Goal: Transaction & Acquisition: Download file/media

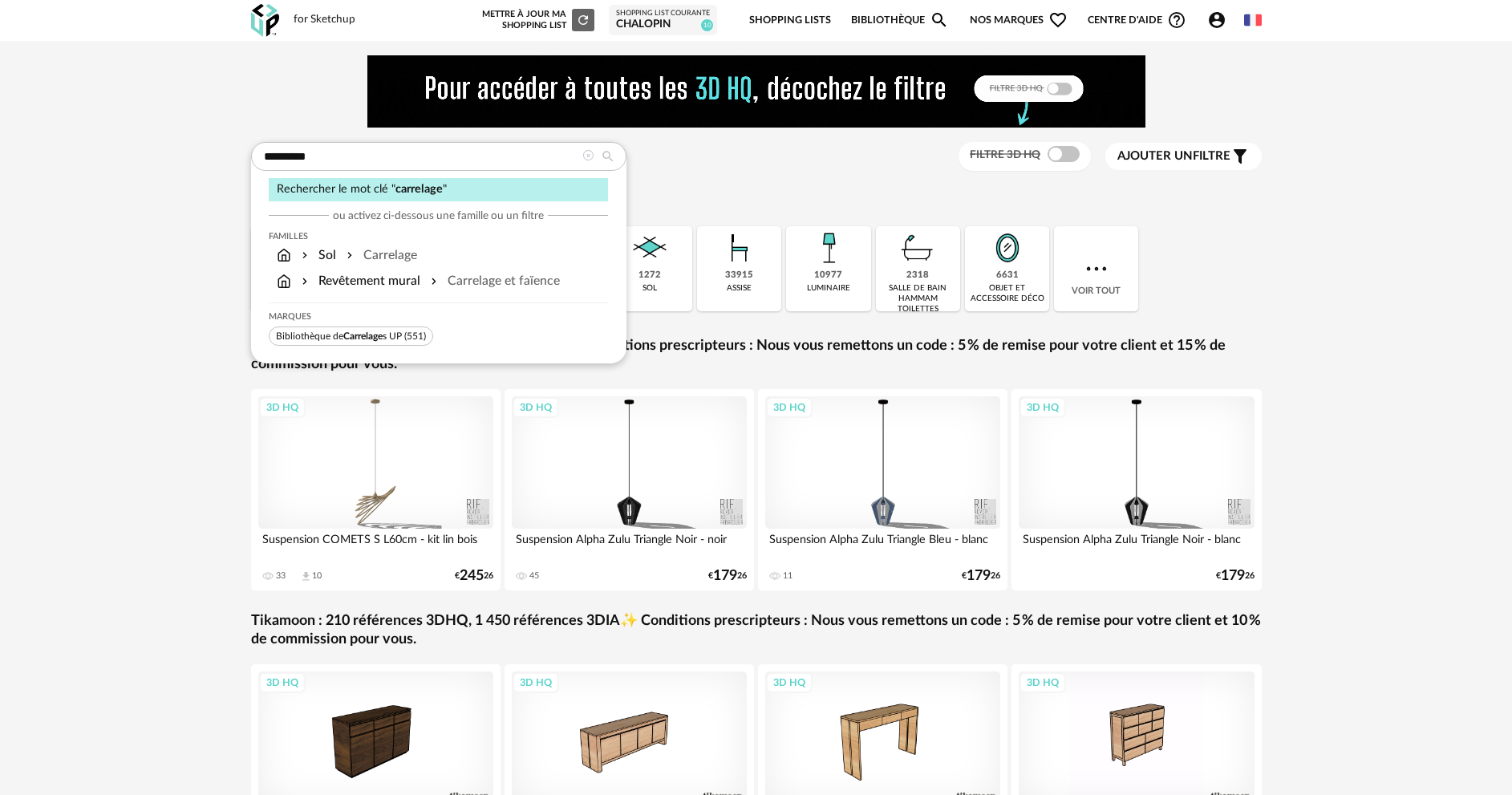
type input "*********"
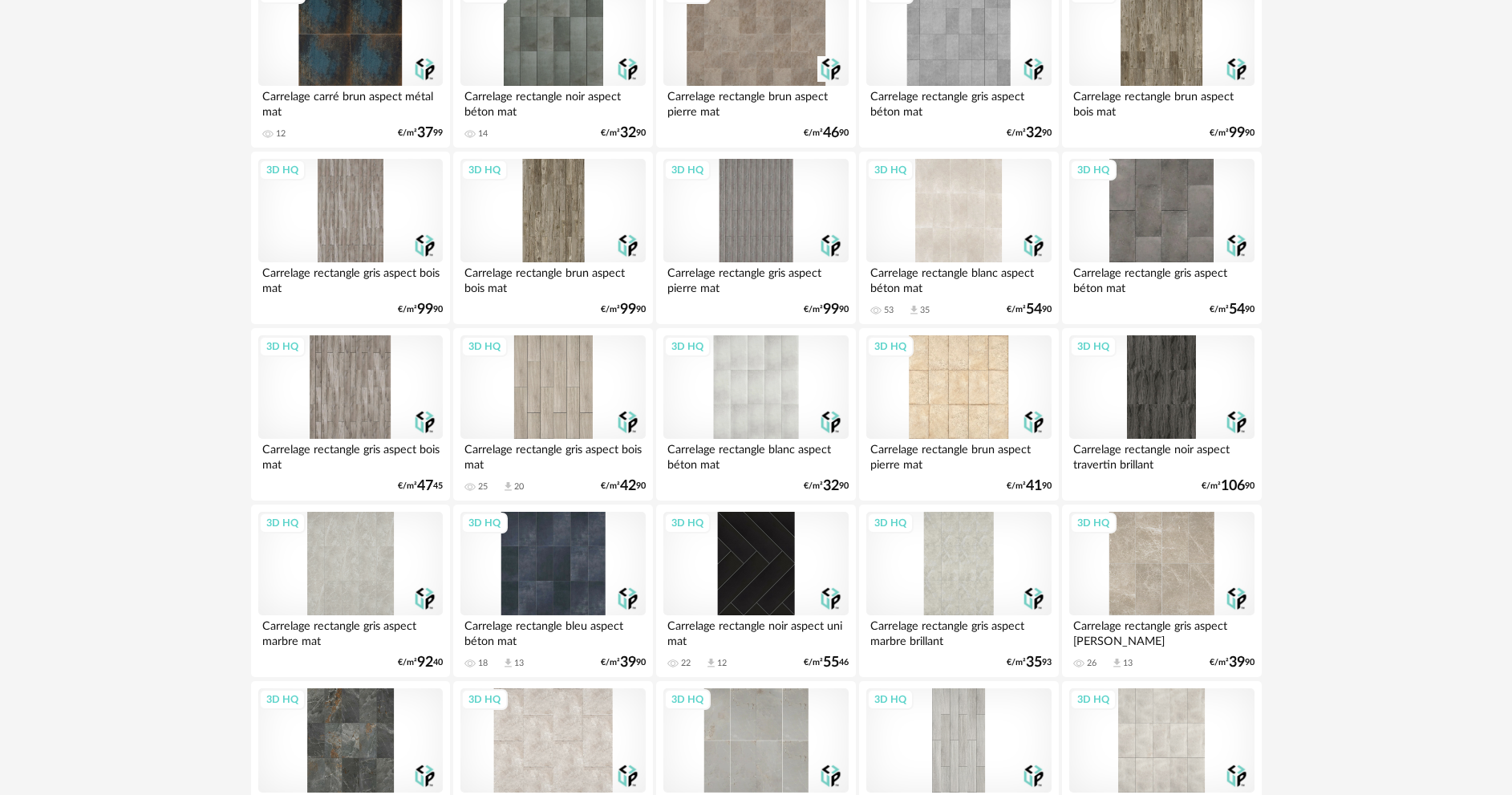
scroll to position [3129, 0]
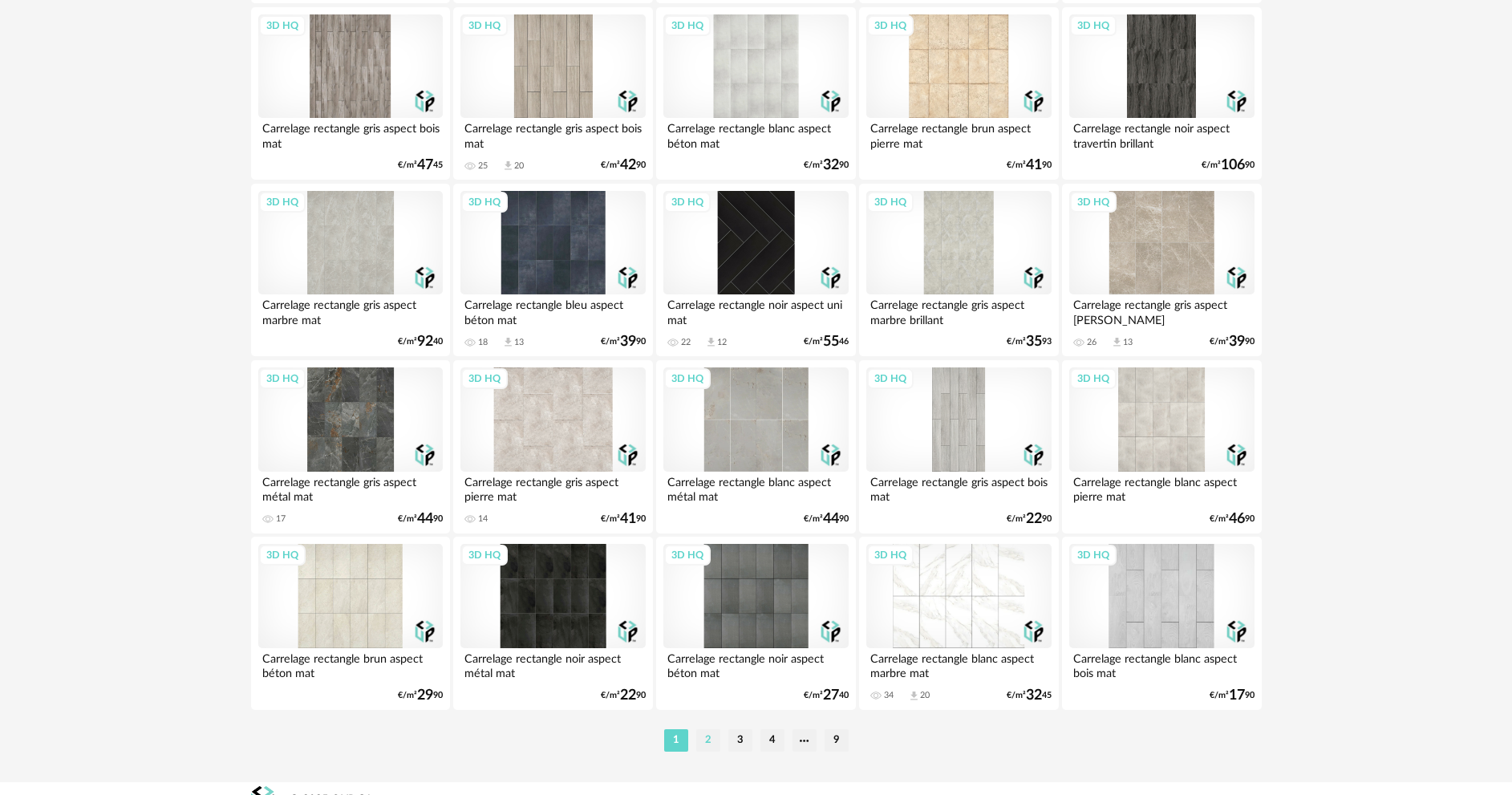
click at [711, 744] on li "2" at bounding box center [708, 740] width 24 height 22
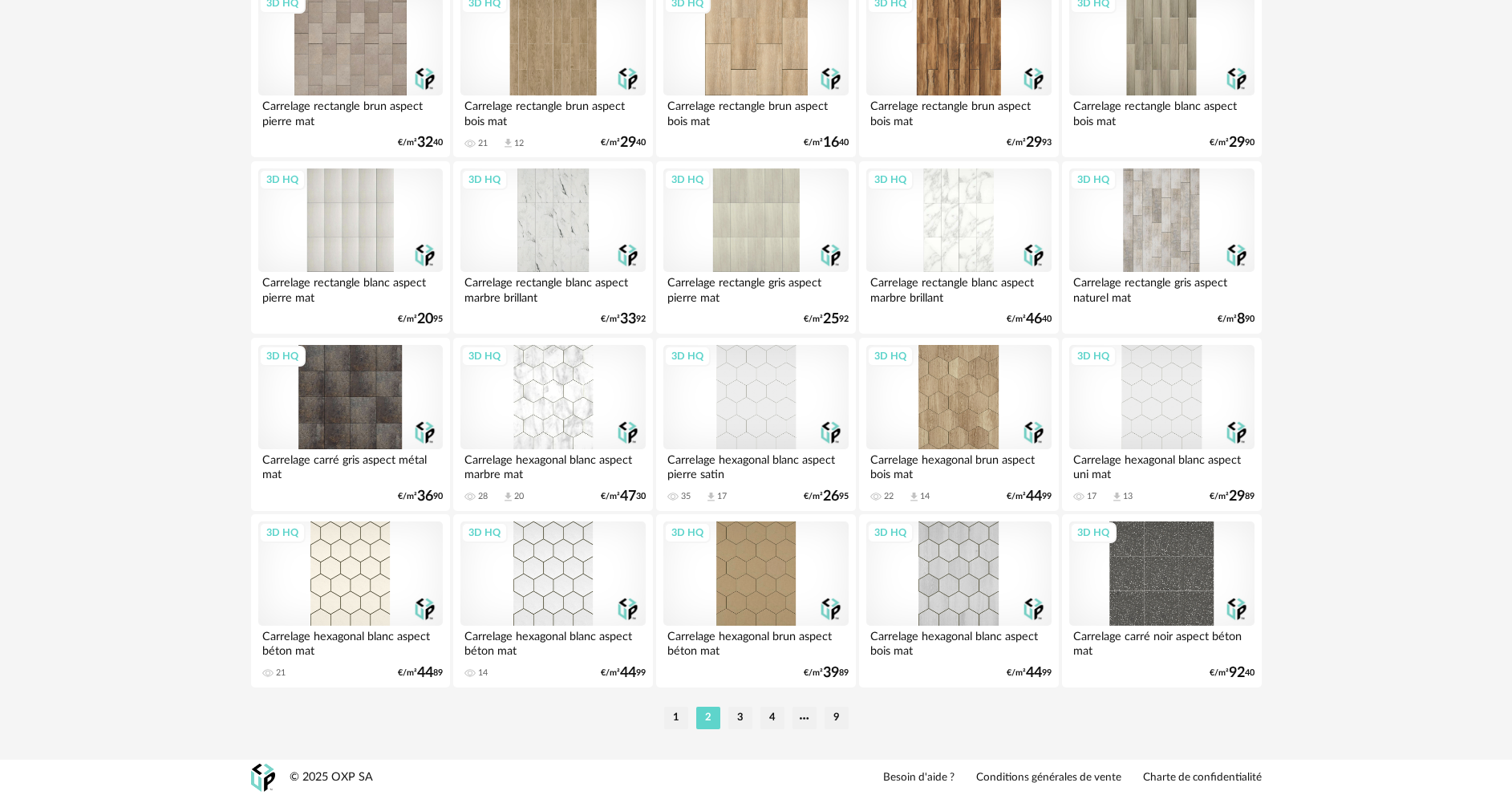
scroll to position [3152, 0]
click at [739, 725] on li "3" at bounding box center [741, 717] width 24 height 22
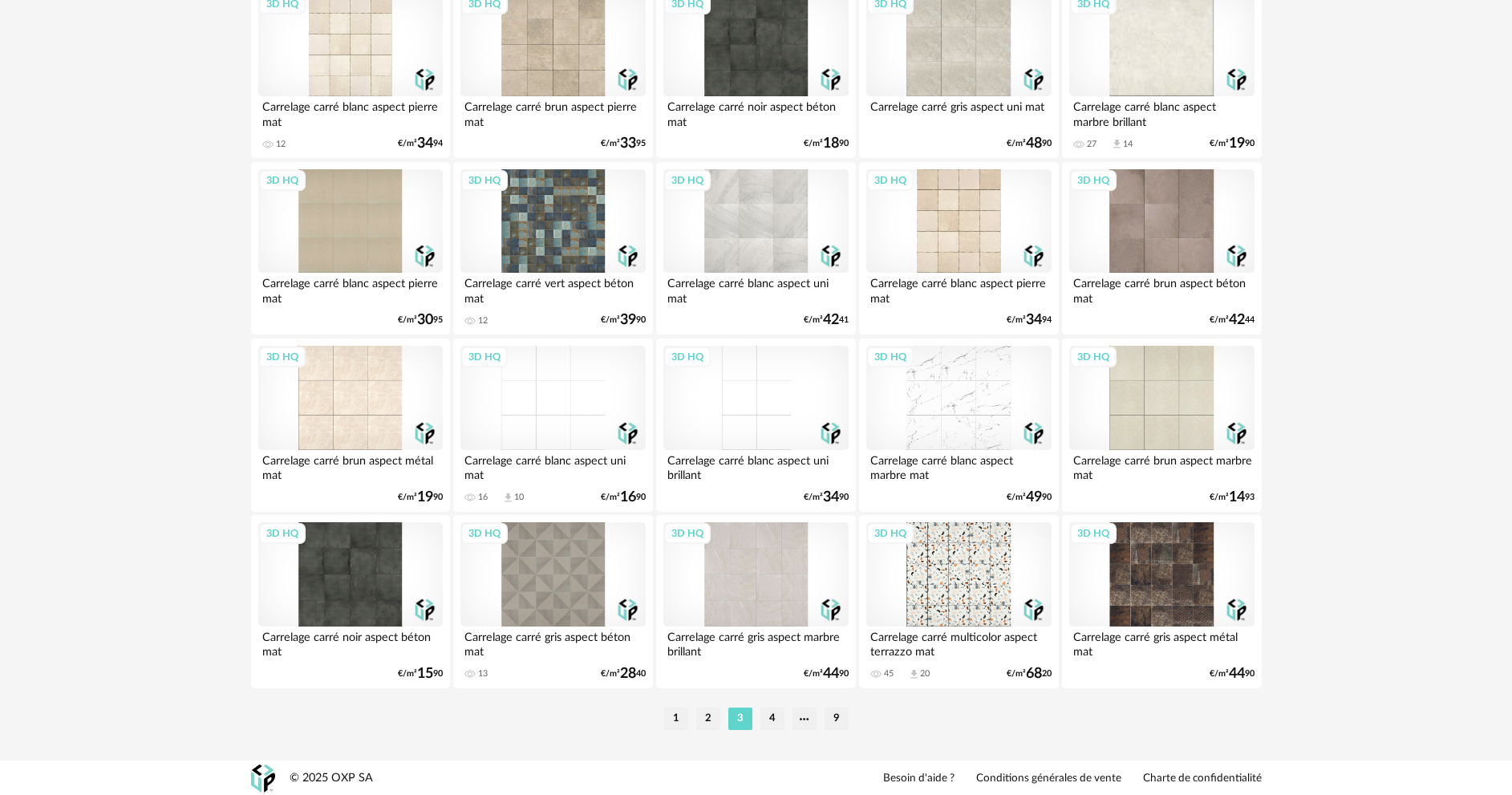
scroll to position [3152, 0]
click at [773, 718] on li "4" at bounding box center [773, 717] width 24 height 22
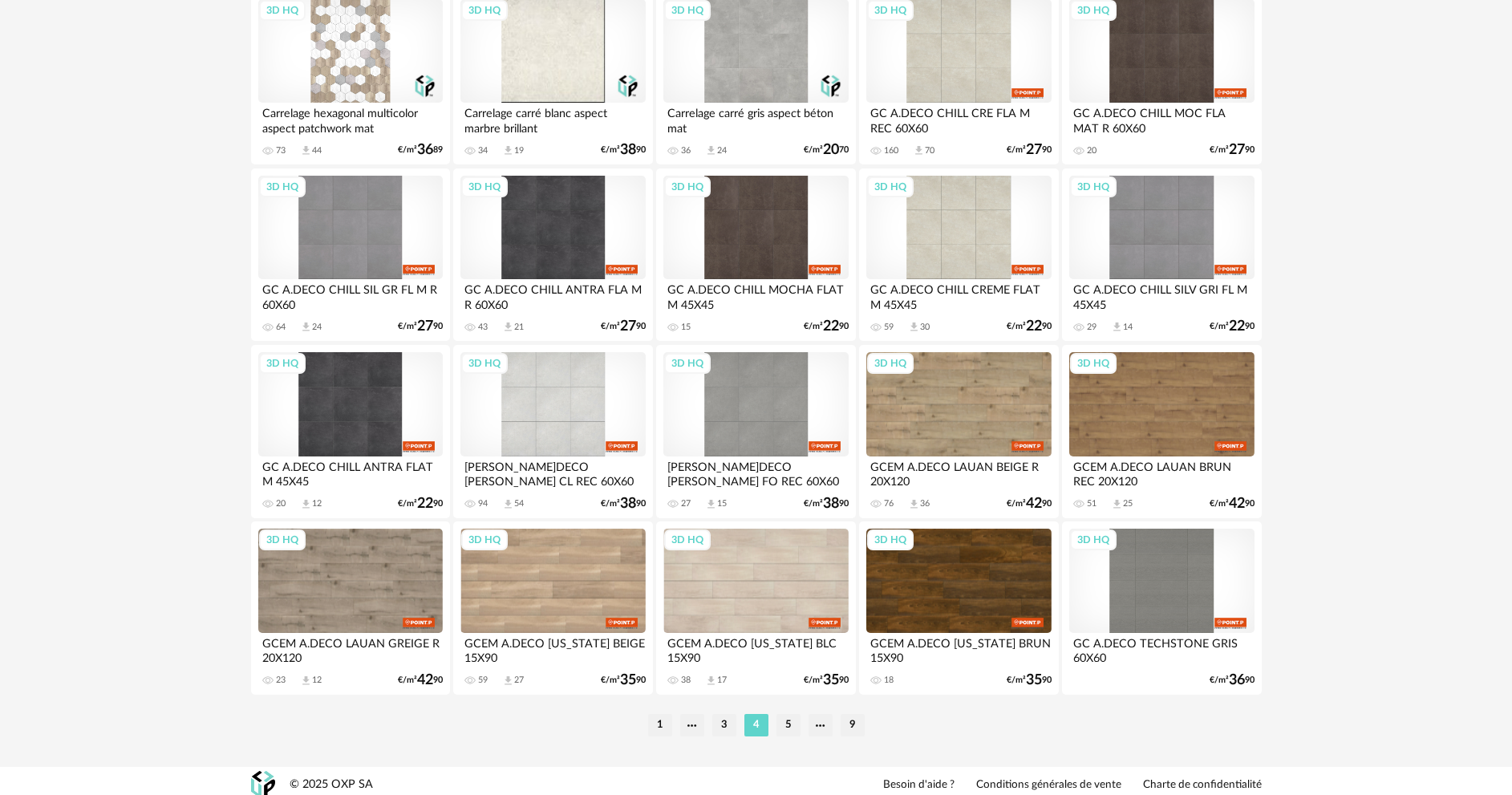
scroll to position [3152, 0]
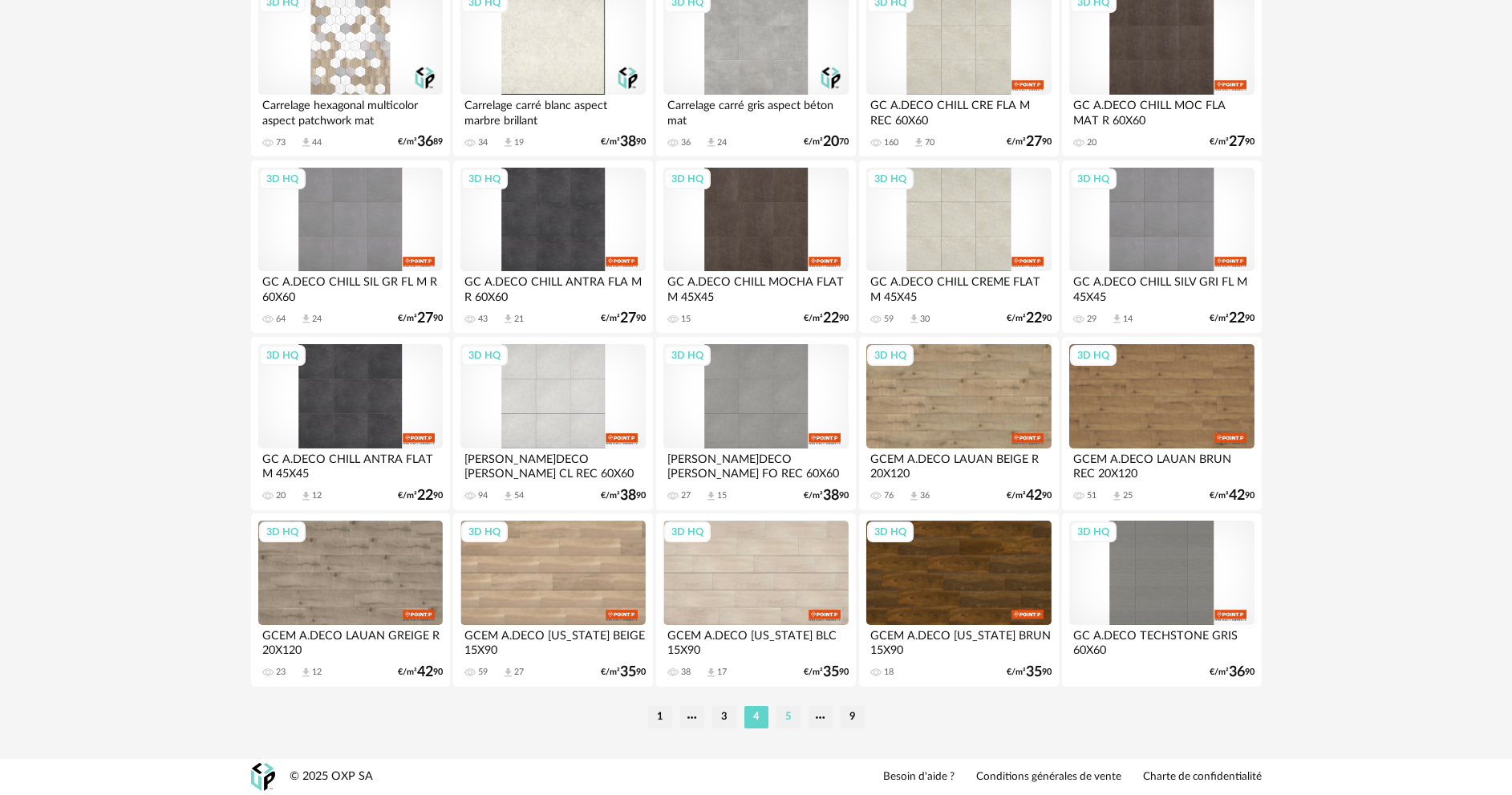
click at [782, 716] on li "5" at bounding box center [789, 717] width 24 height 22
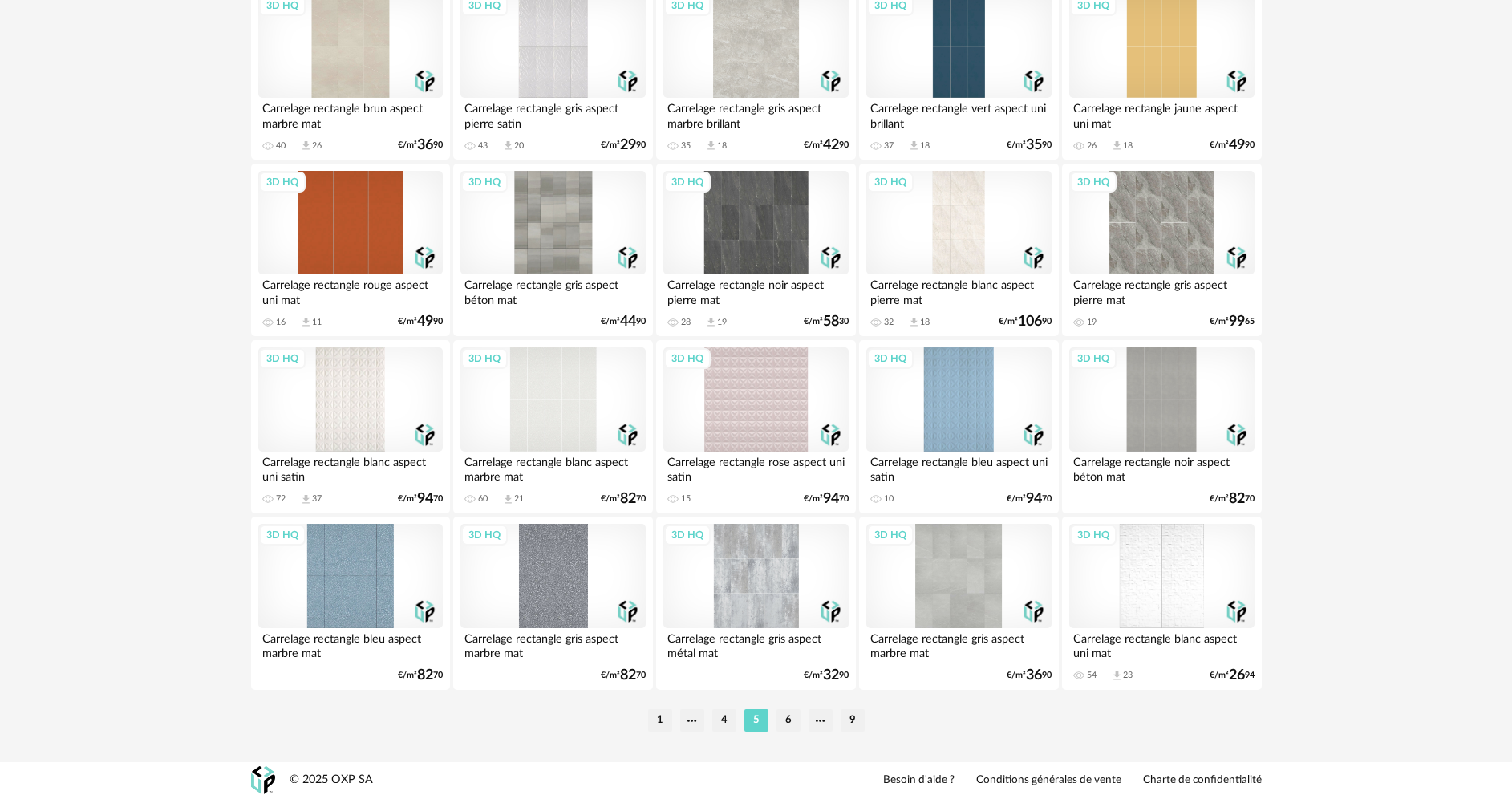
scroll to position [3152, 0]
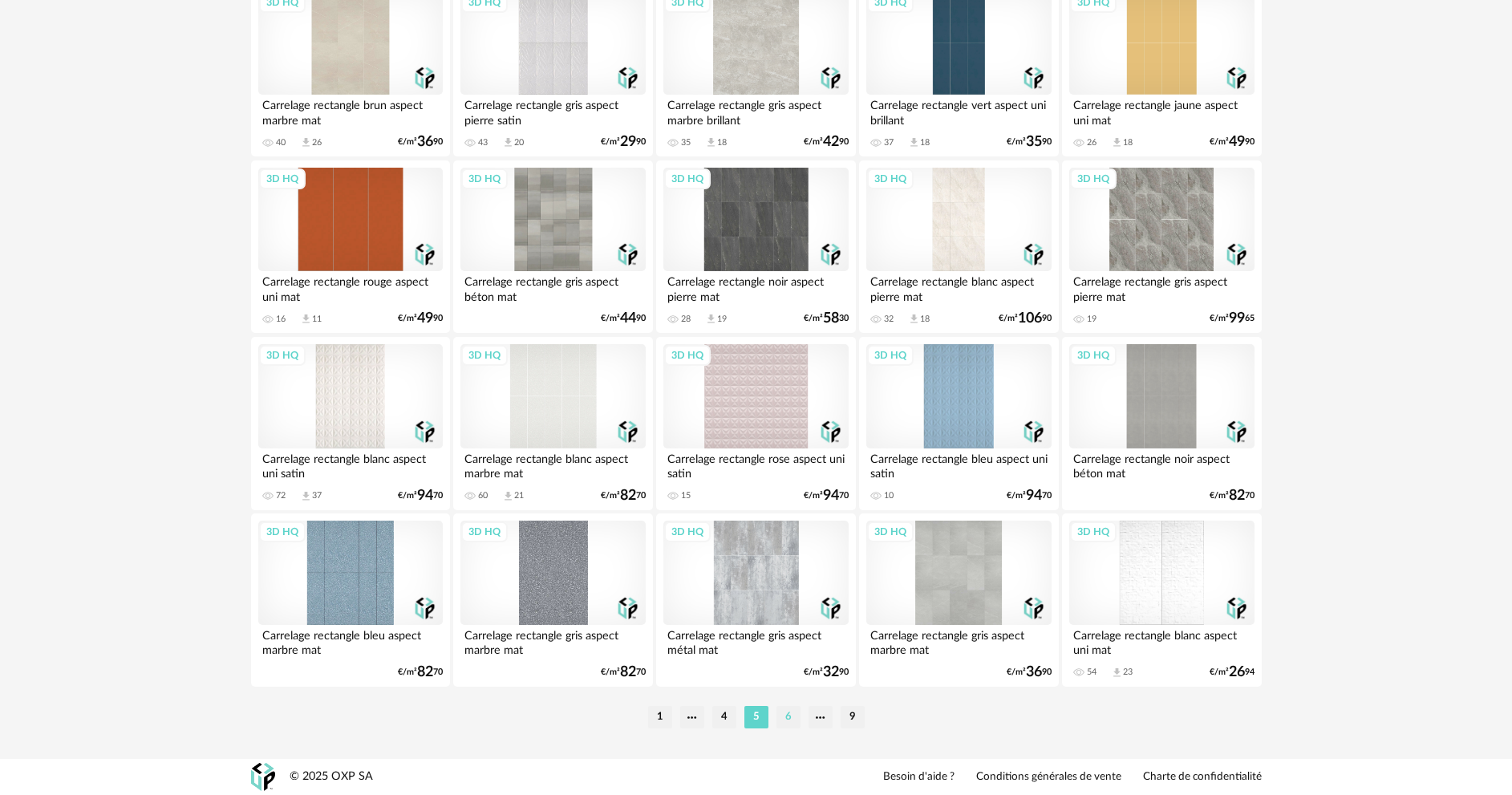
click at [792, 715] on li "6" at bounding box center [789, 717] width 24 height 22
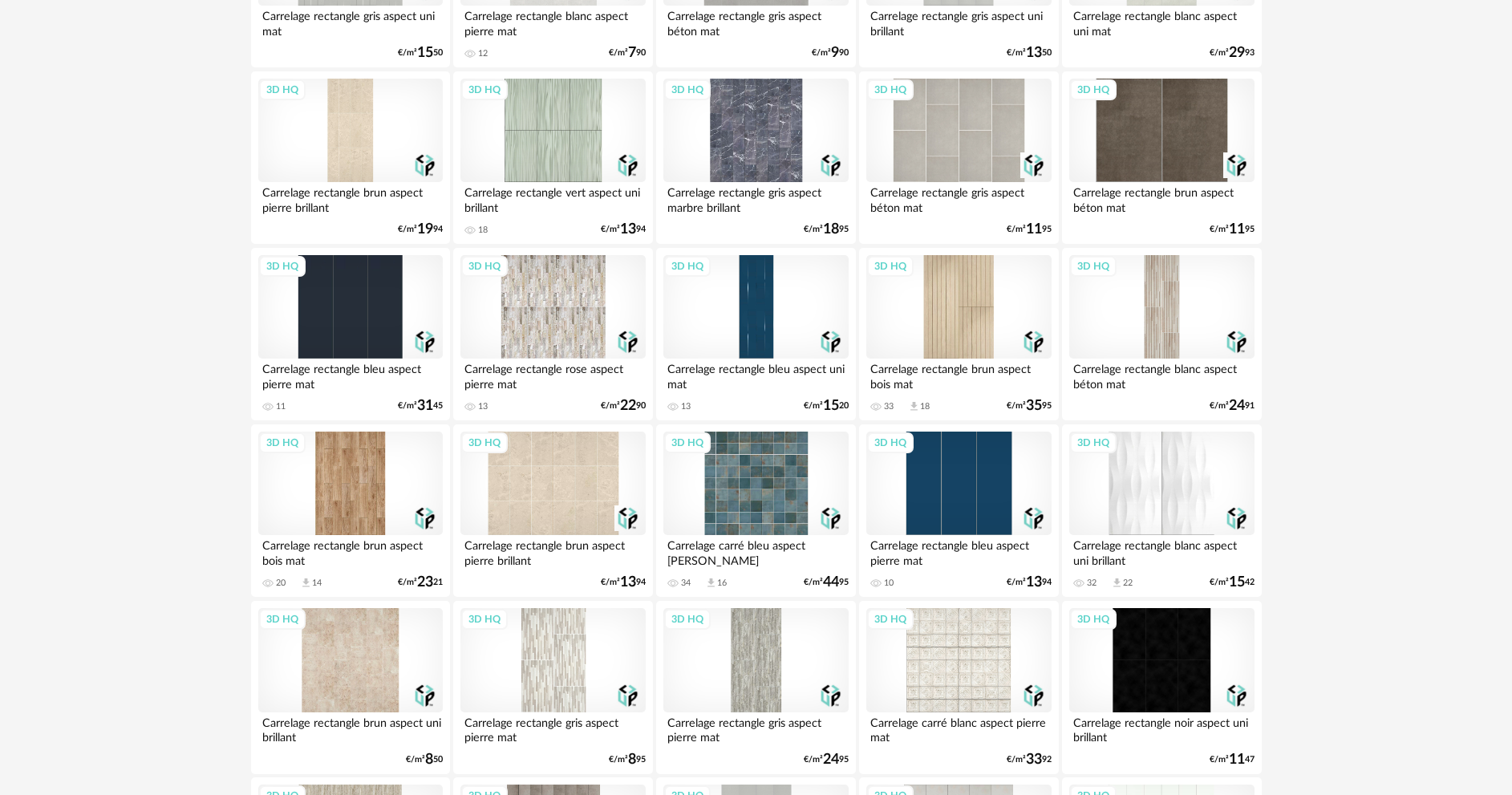
scroll to position [3152, 0]
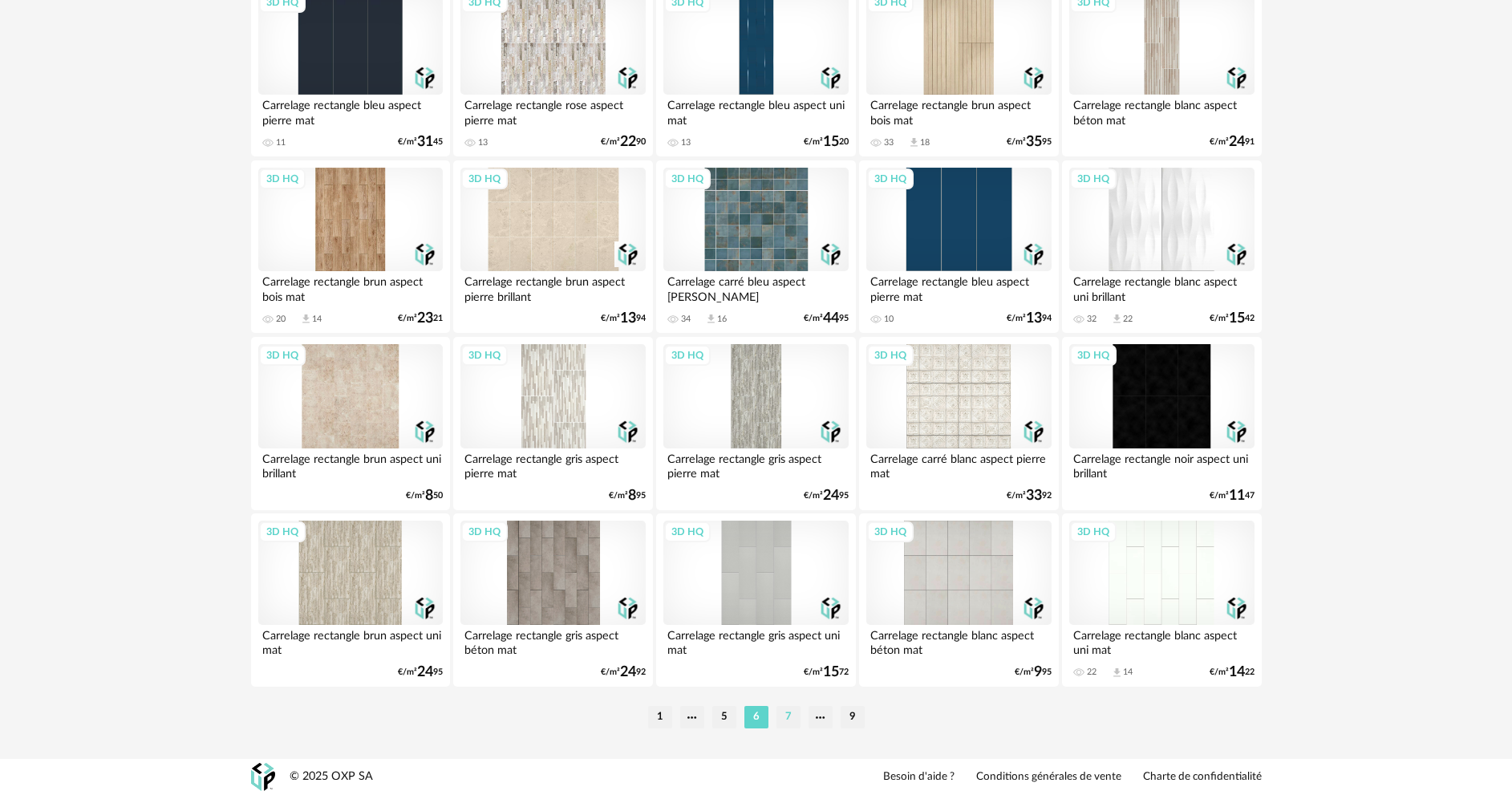
click at [789, 718] on li "7" at bounding box center [789, 717] width 24 height 22
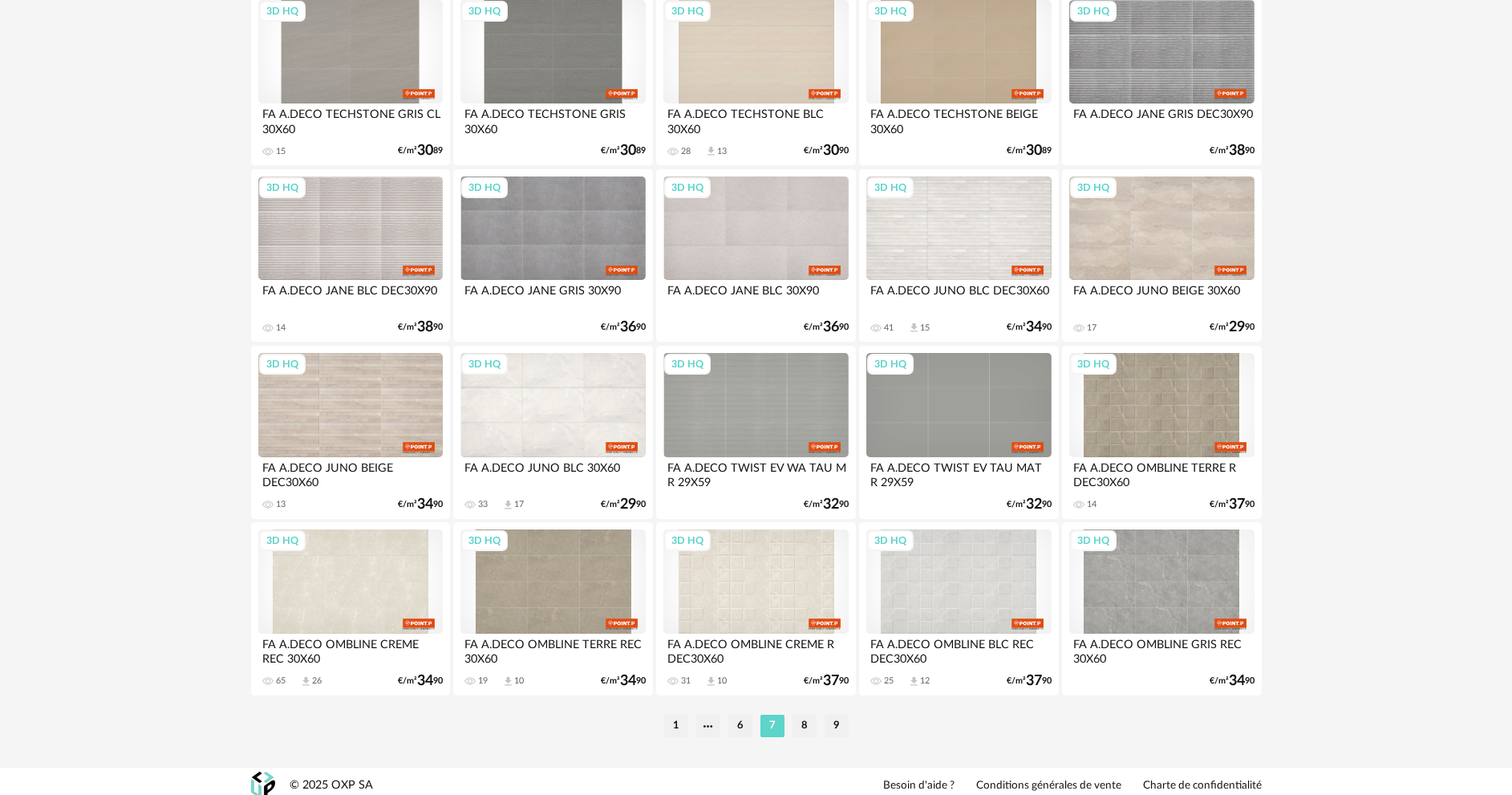
scroll to position [3152, 0]
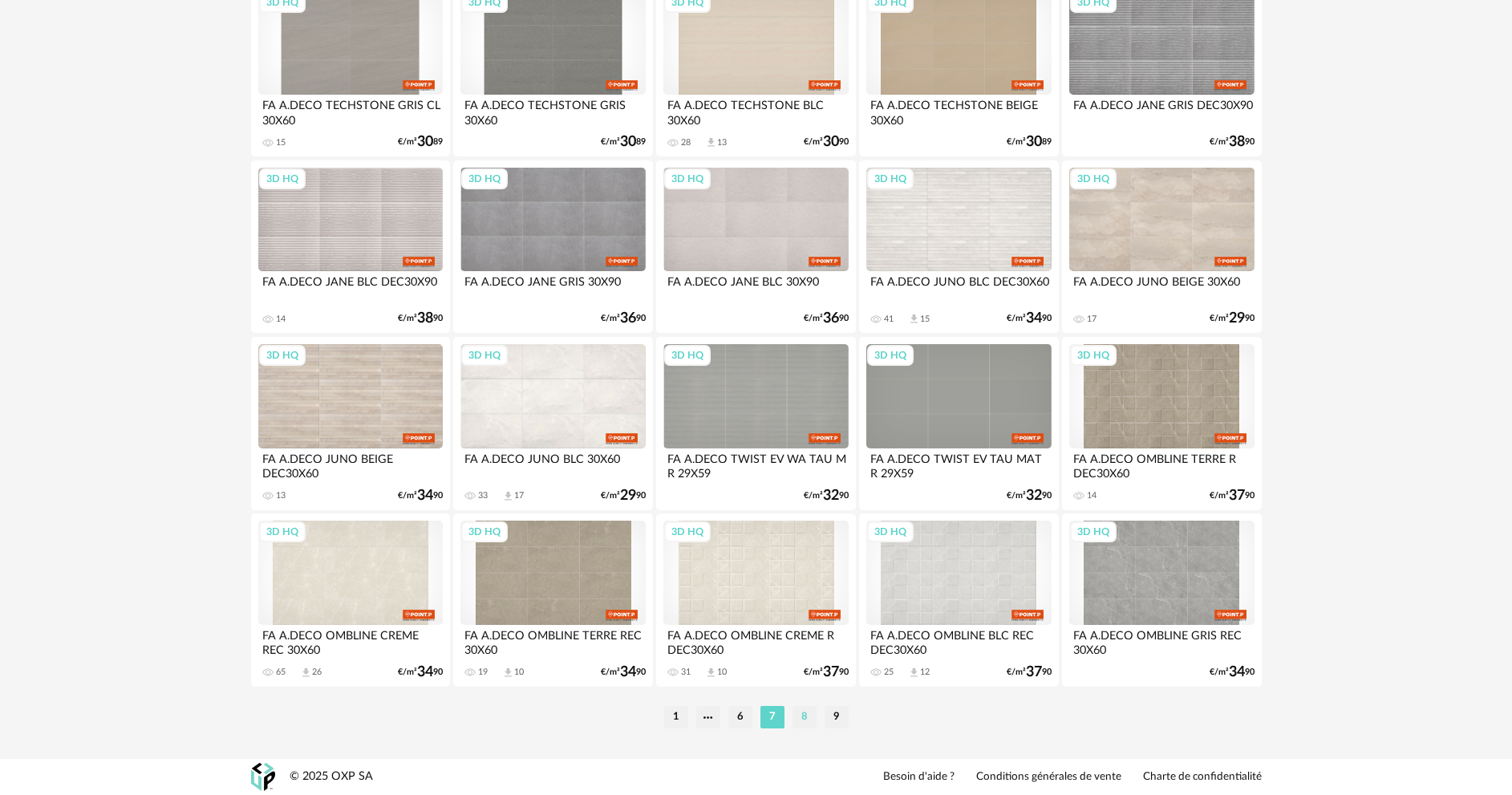
click at [808, 713] on li "8" at bounding box center [805, 717] width 24 height 22
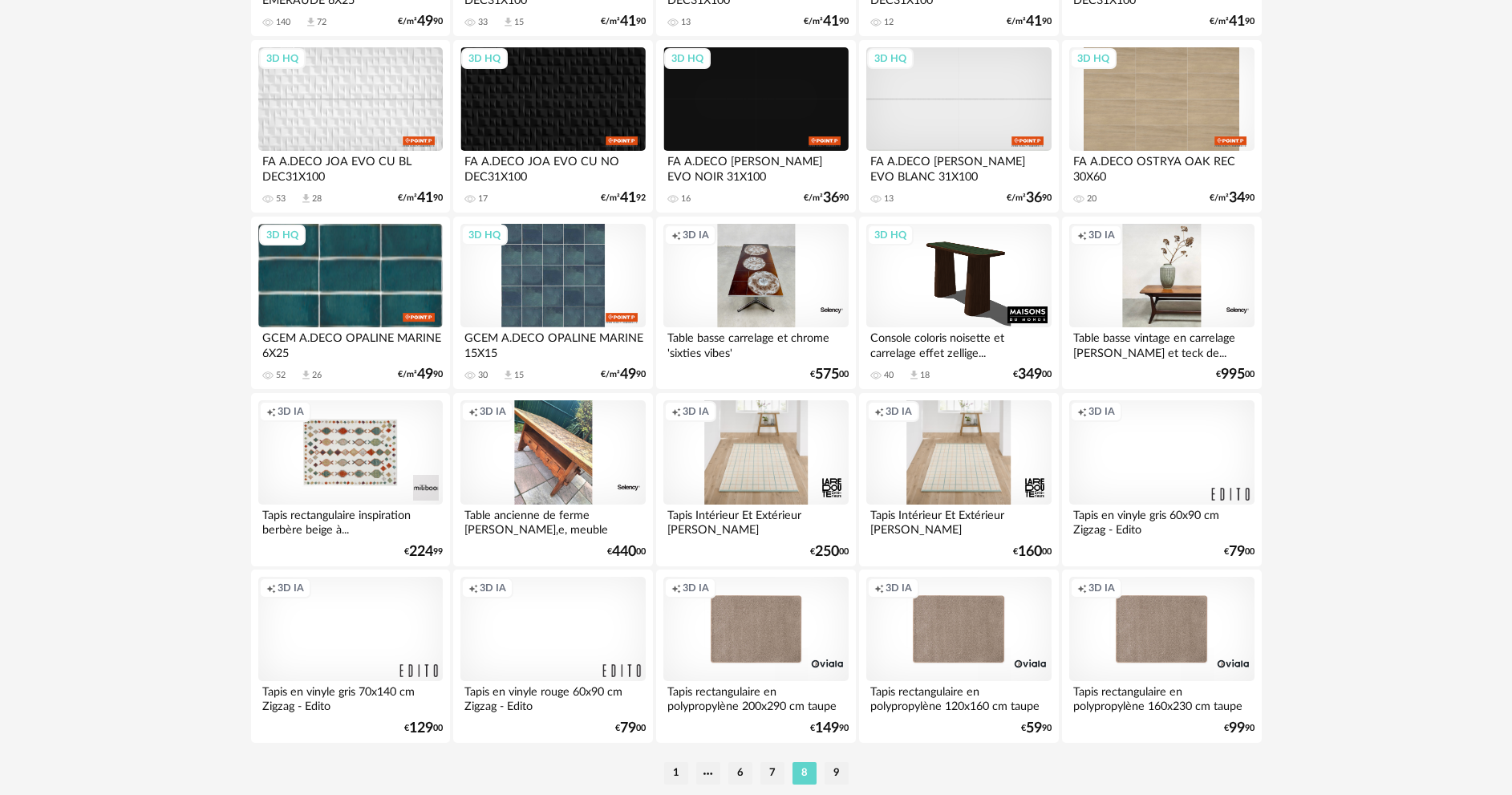
scroll to position [3152, 0]
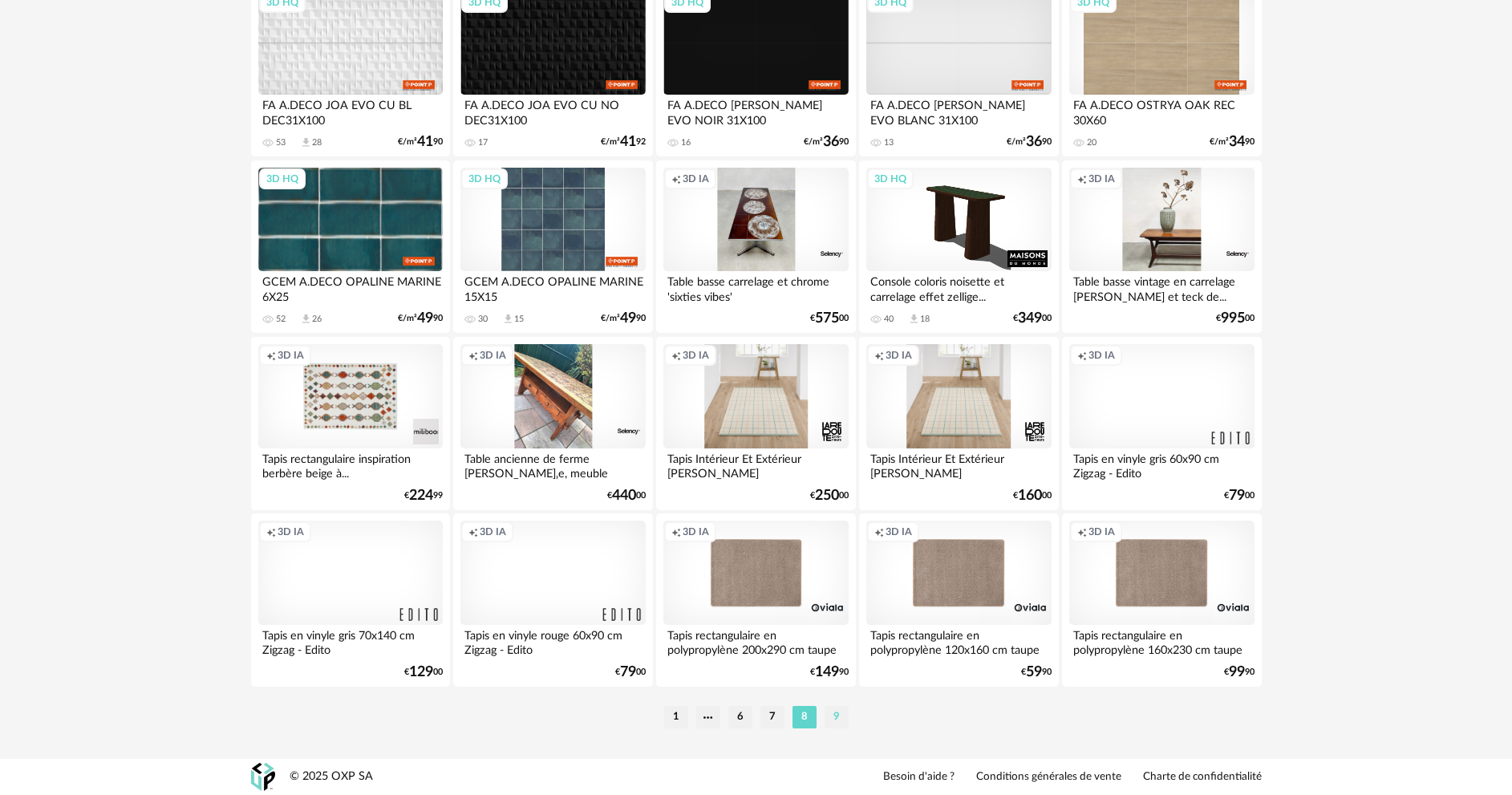
click at [837, 714] on li "9" at bounding box center [837, 717] width 24 height 22
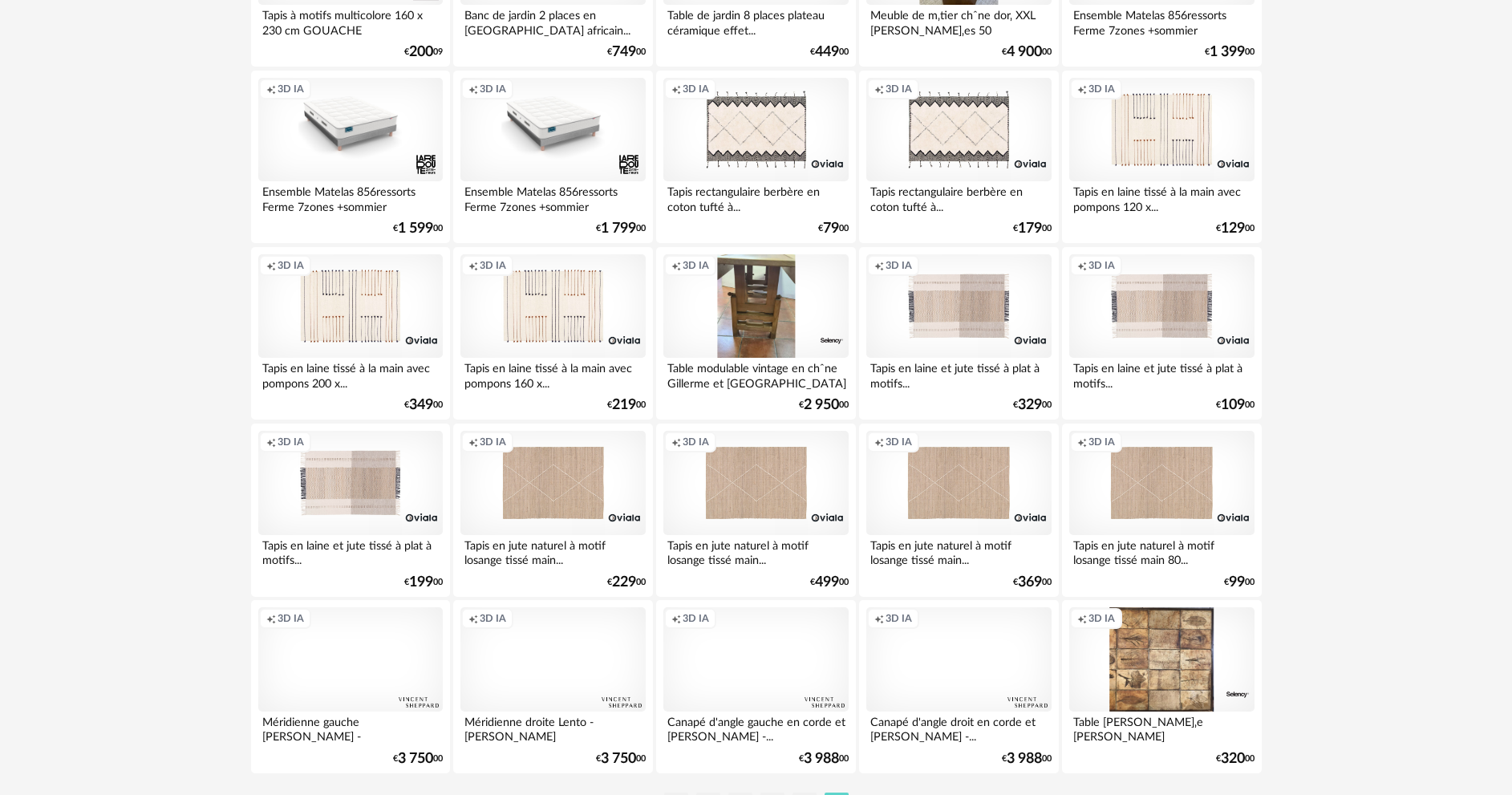
scroll to position [1209, 0]
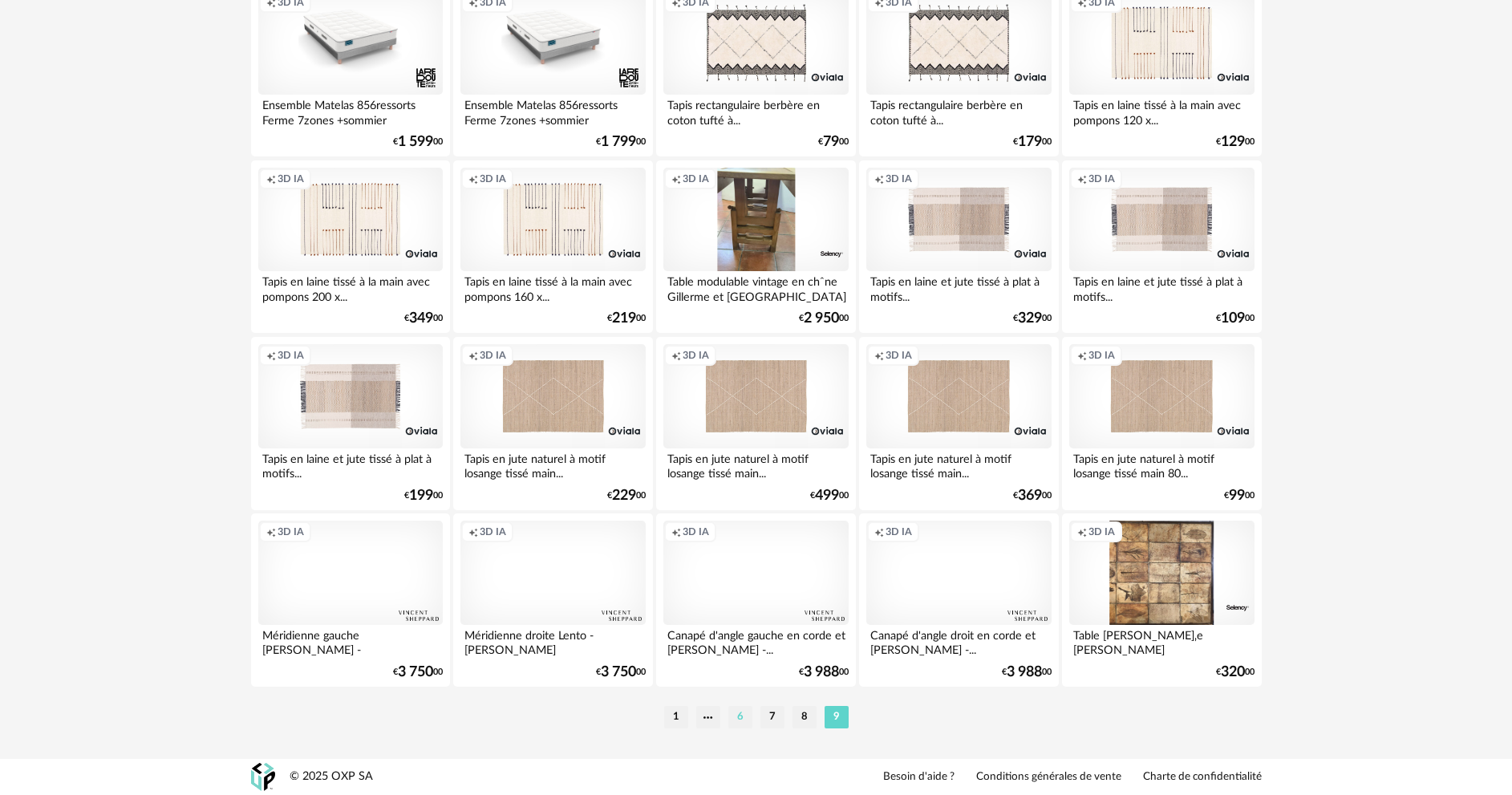
click at [743, 714] on li "6" at bounding box center [741, 717] width 24 height 22
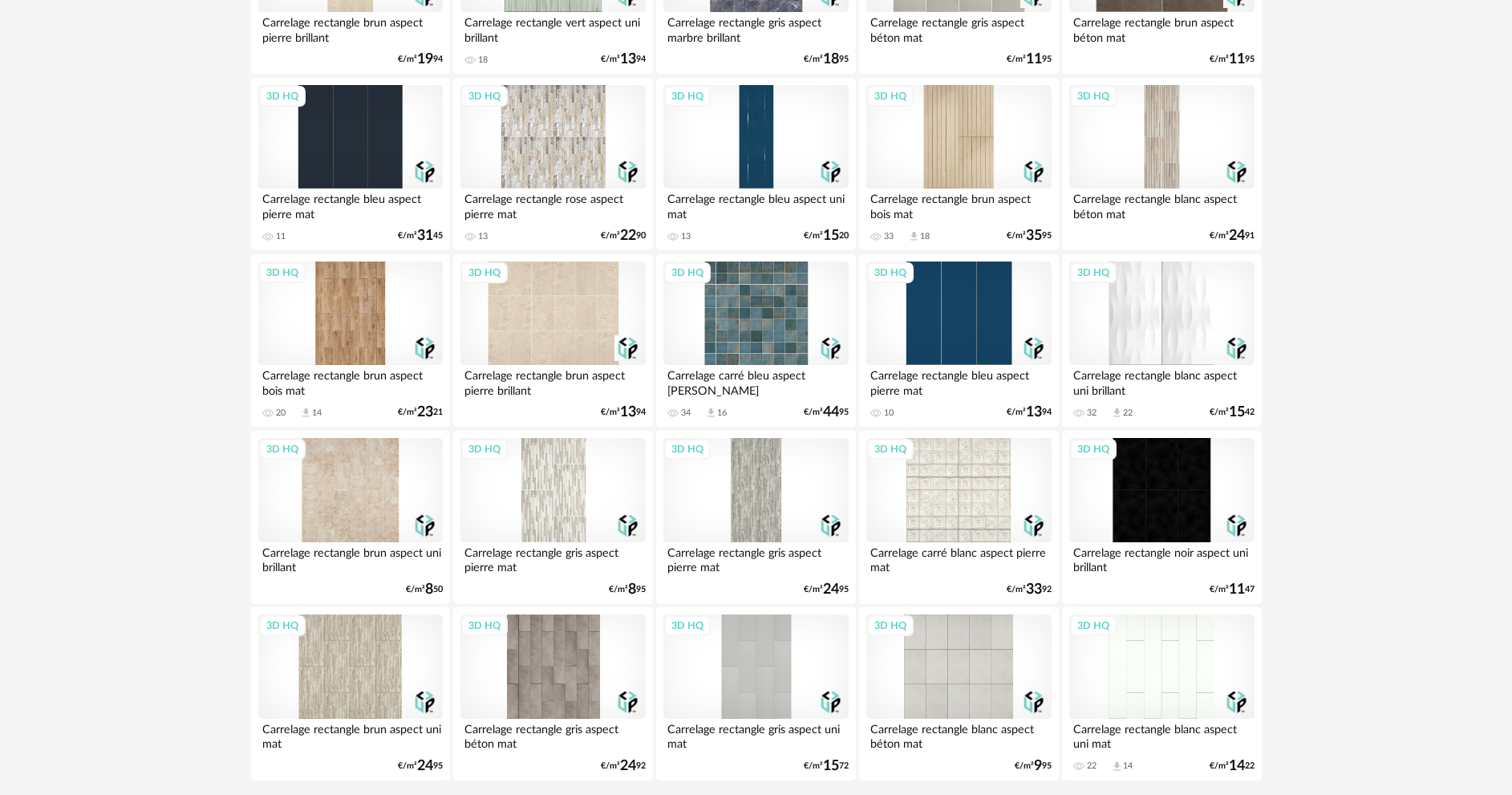
scroll to position [3152, 0]
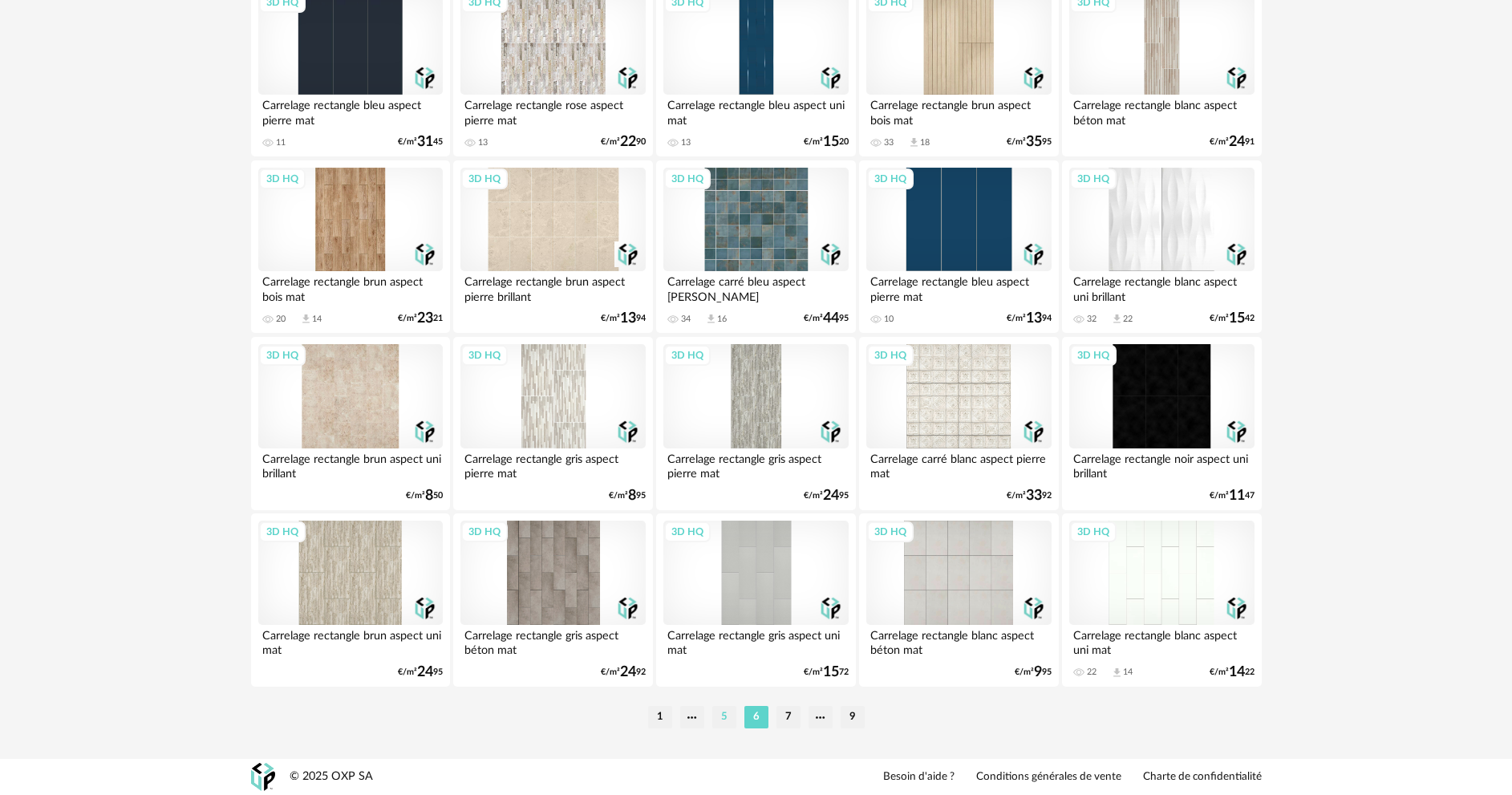
click at [727, 717] on li "5" at bounding box center [724, 717] width 24 height 22
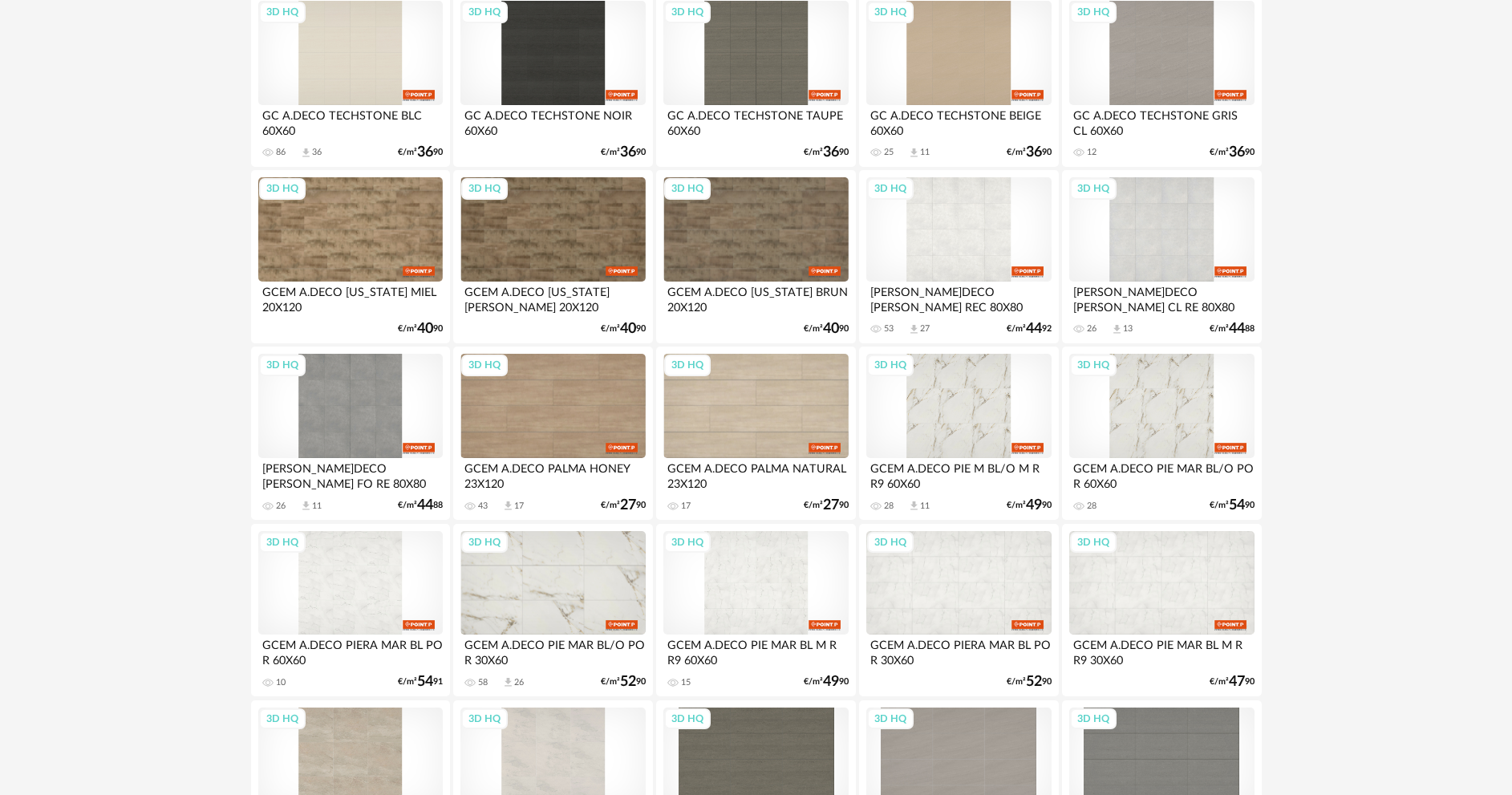
scroll to position [321, 0]
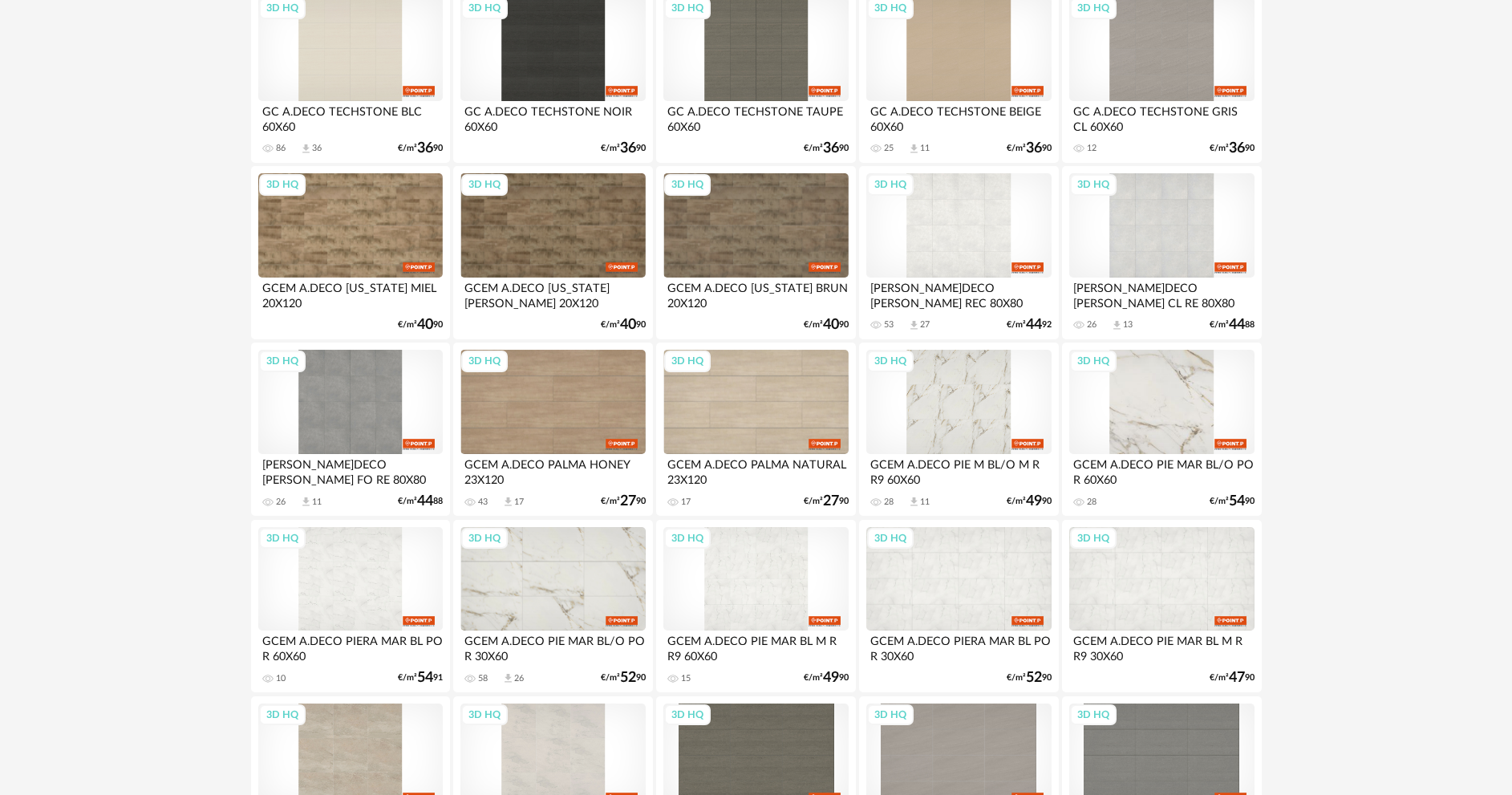
click at [1132, 433] on div "3D HQ" at bounding box center [1162, 402] width 185 height 105
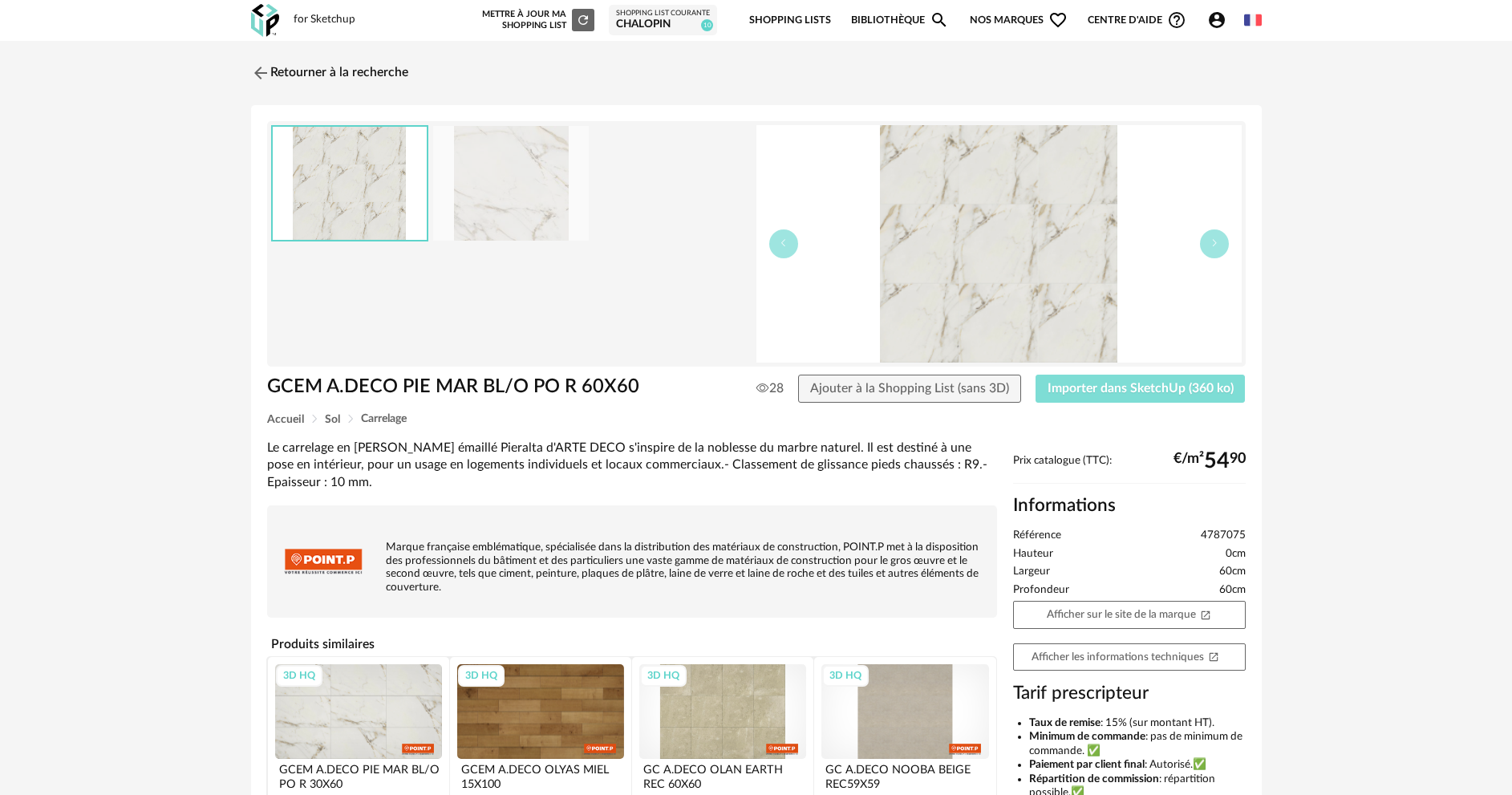
click at [1167, 392] on span "Importer dans SketchUp (360 ko)" at bounding box center [1141, 388] width 186 height 13
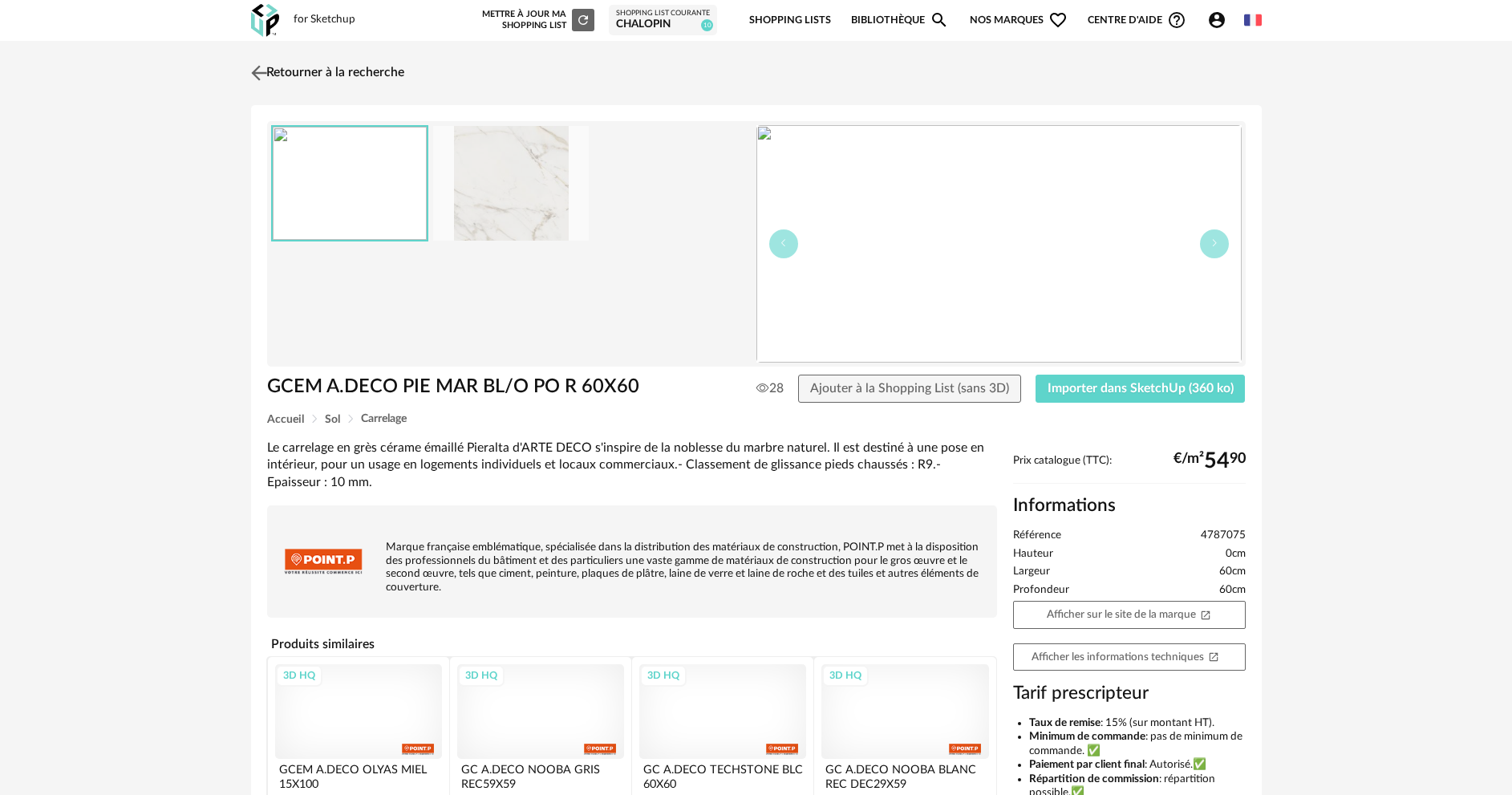
click at [255, 72] on img at bounding box center [259, 72] width 23 height 23
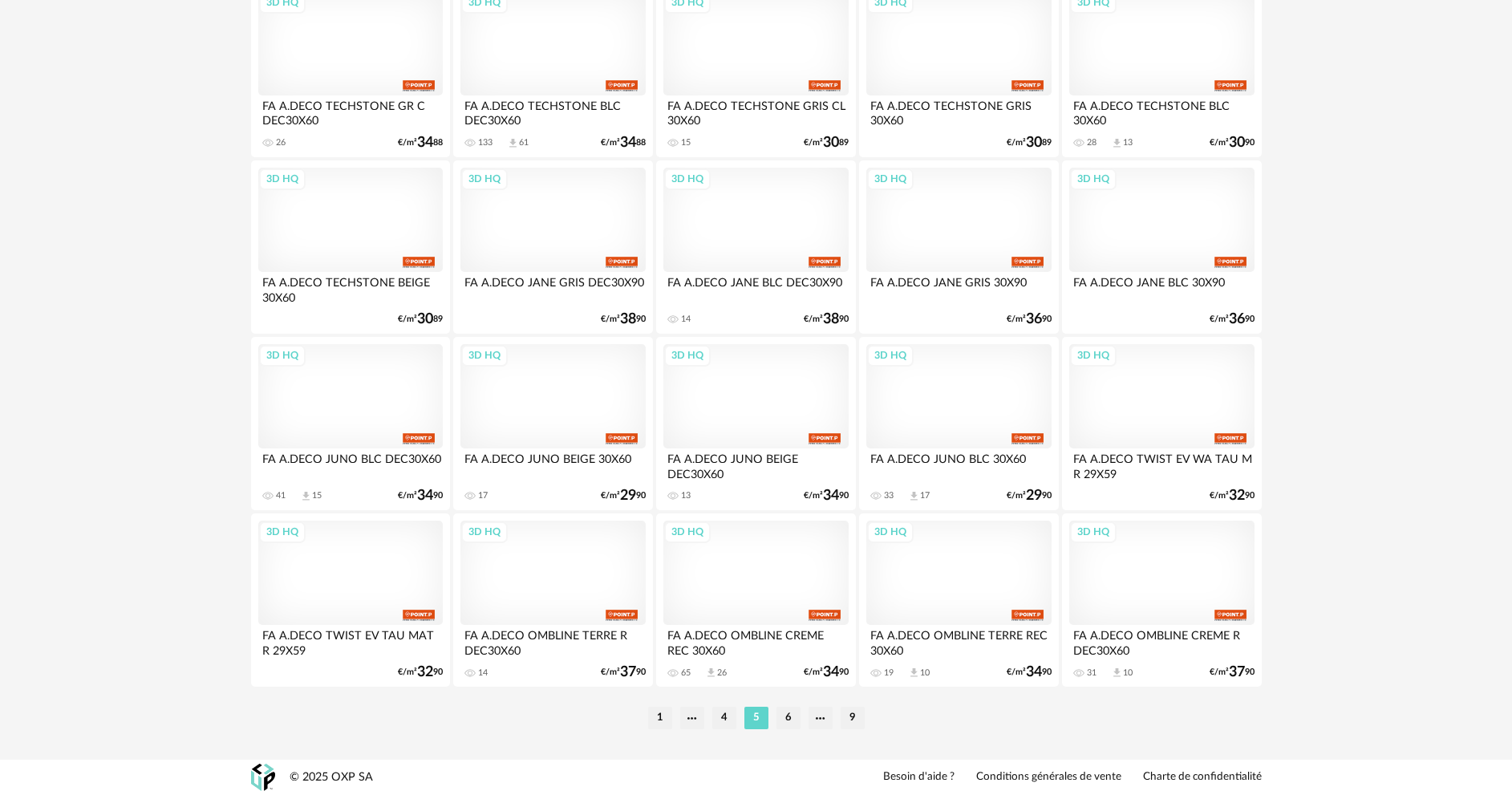
scroll to position [3152, 0]
click at [722, 718] on li "4" at bounding box center [724, 718] width 24 height 22
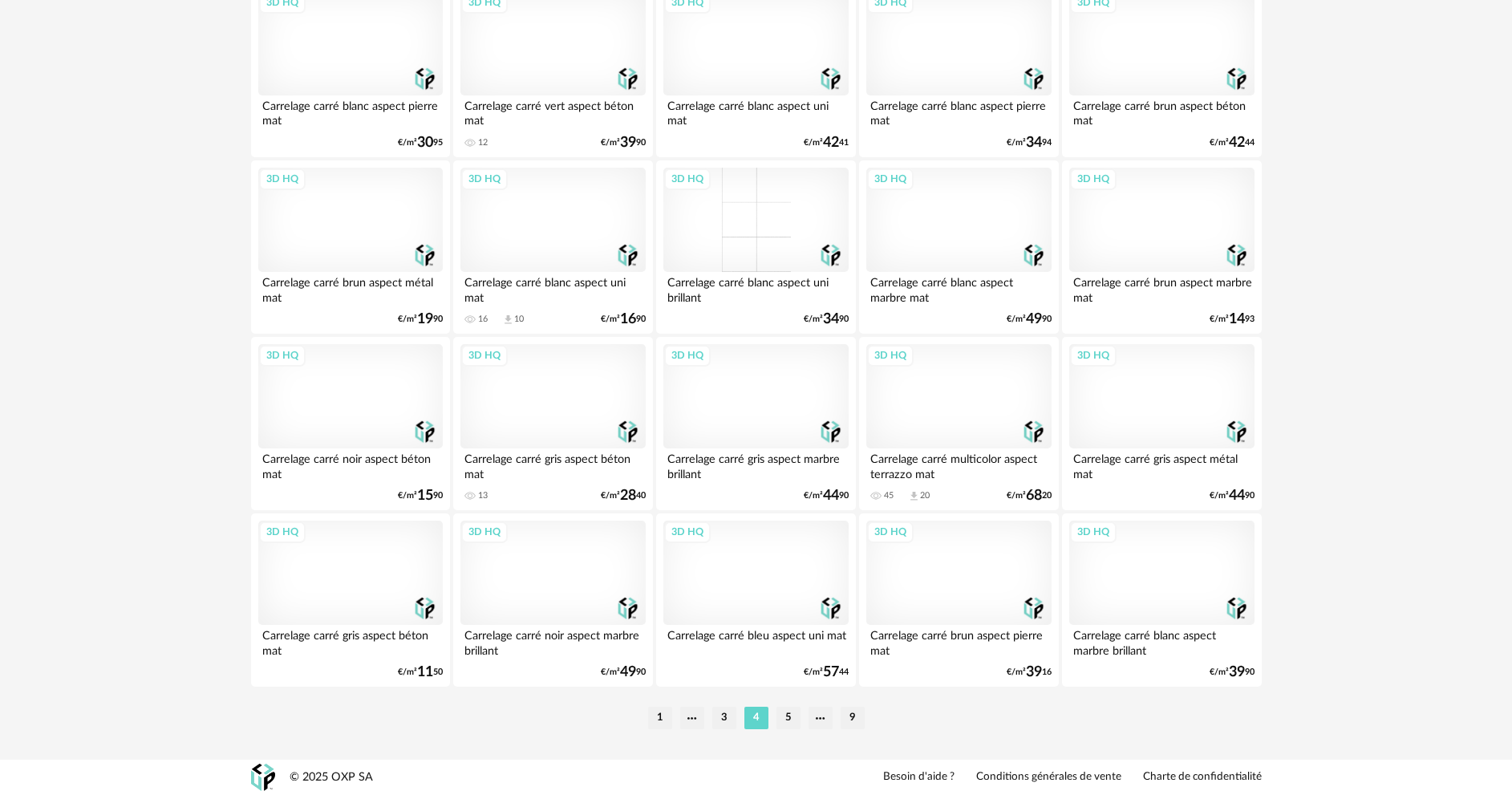
scroll to position [3129, 0]
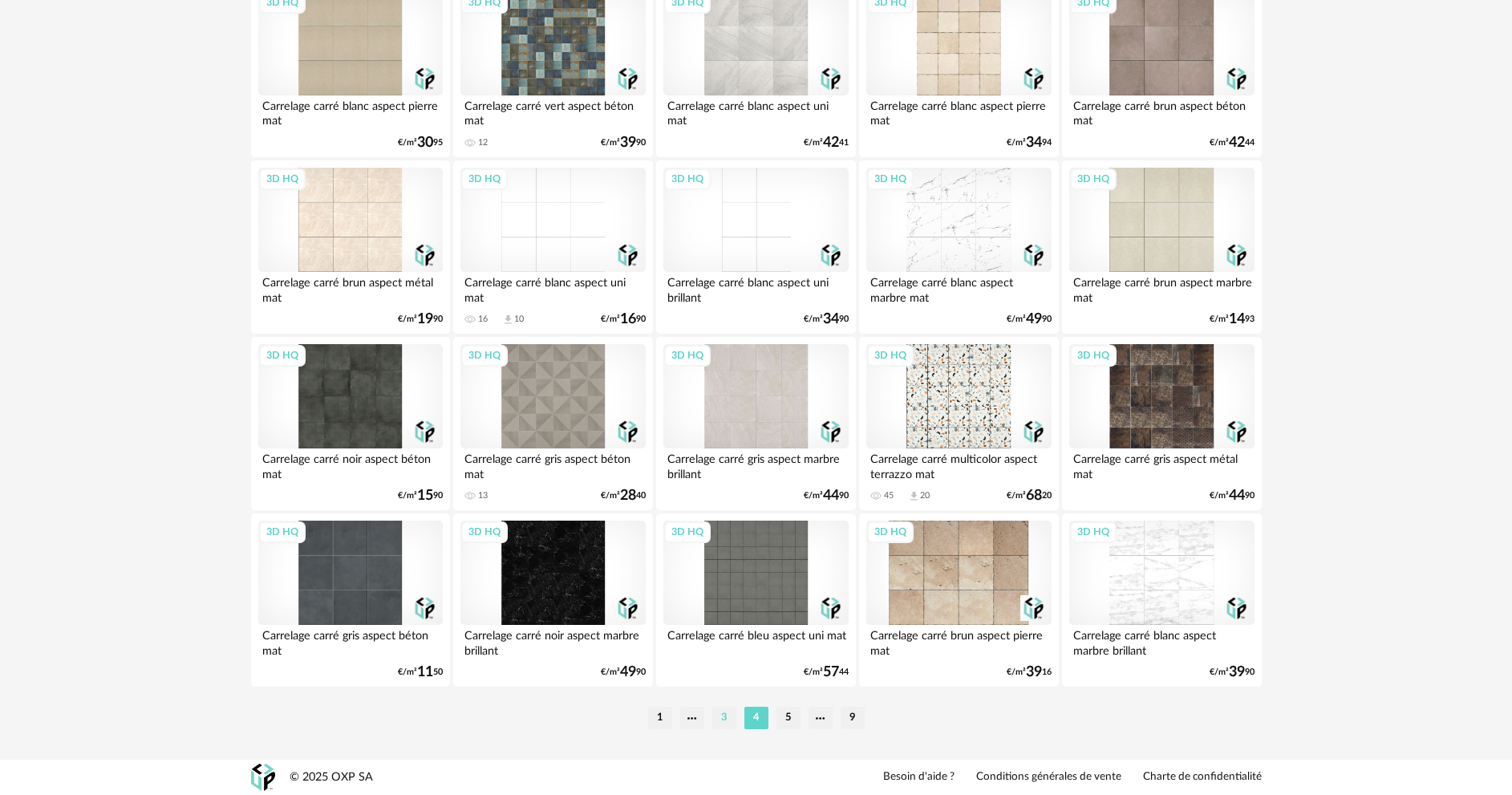
click at [717, 729] on li "3" at bounding box center [724, 718] width 24 height 22
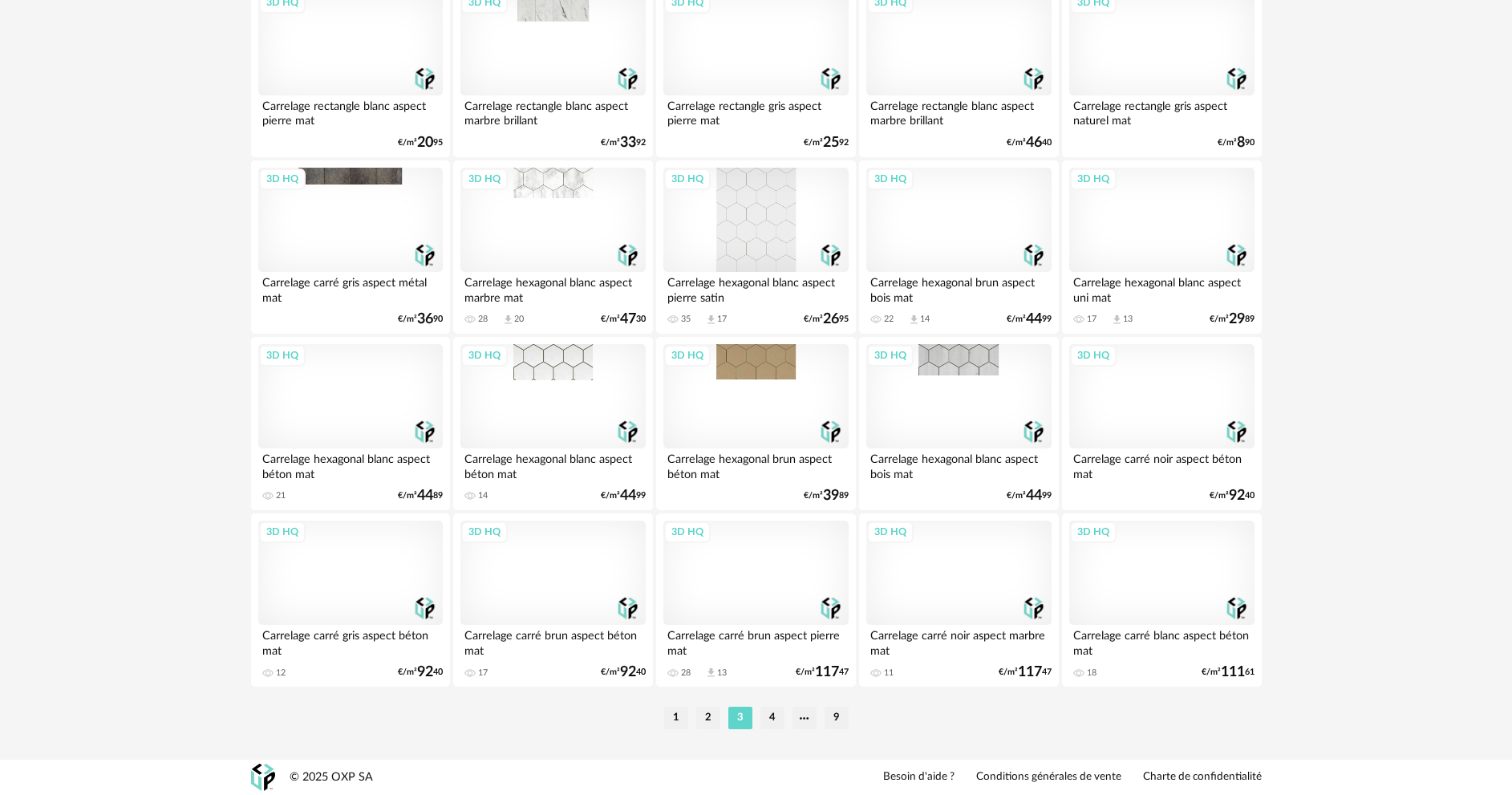
scroll to position [3152, 0]
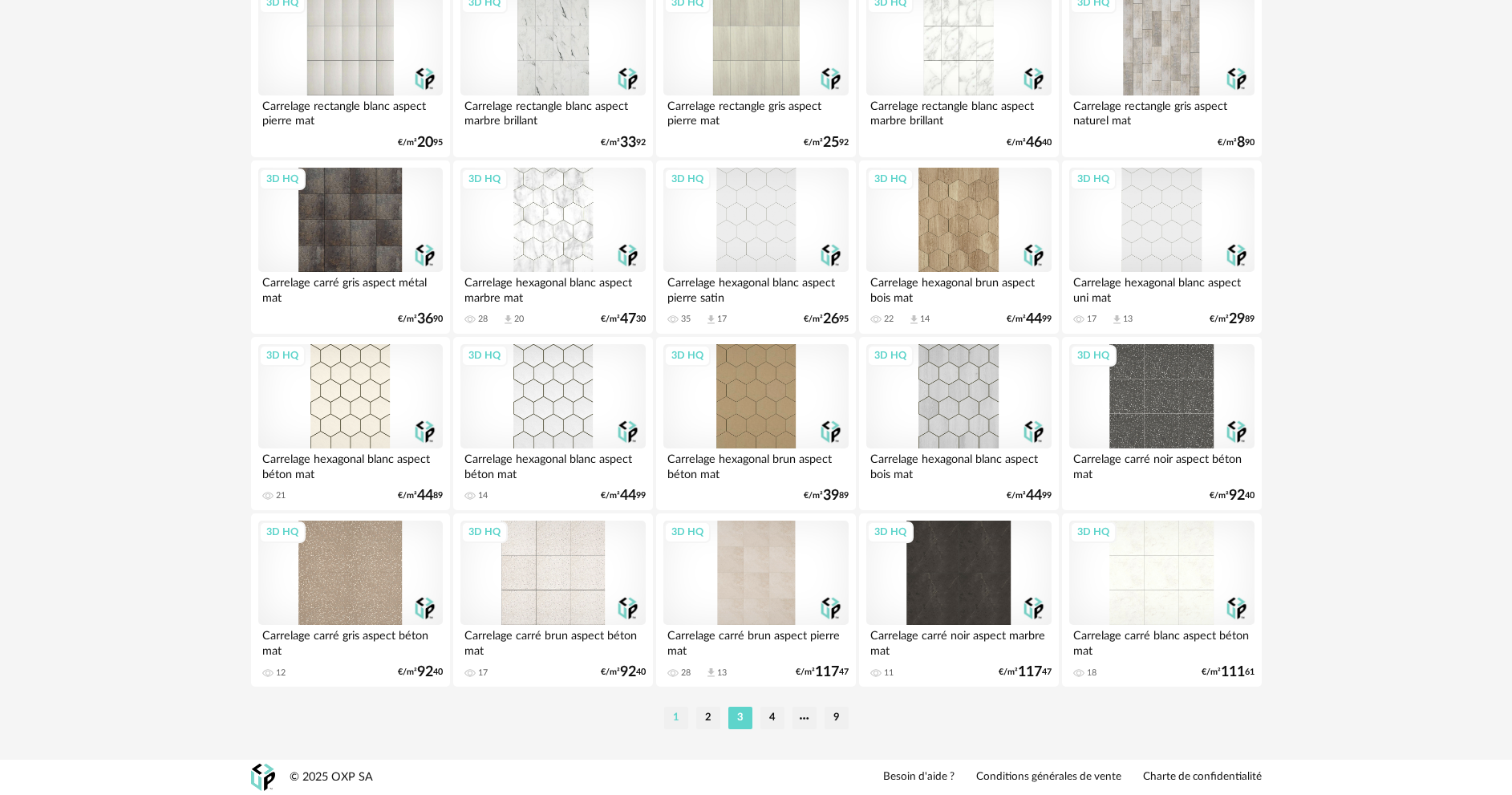
click at [678, 723] on li "1" at bounding box center [677, 718] width 24 height 22
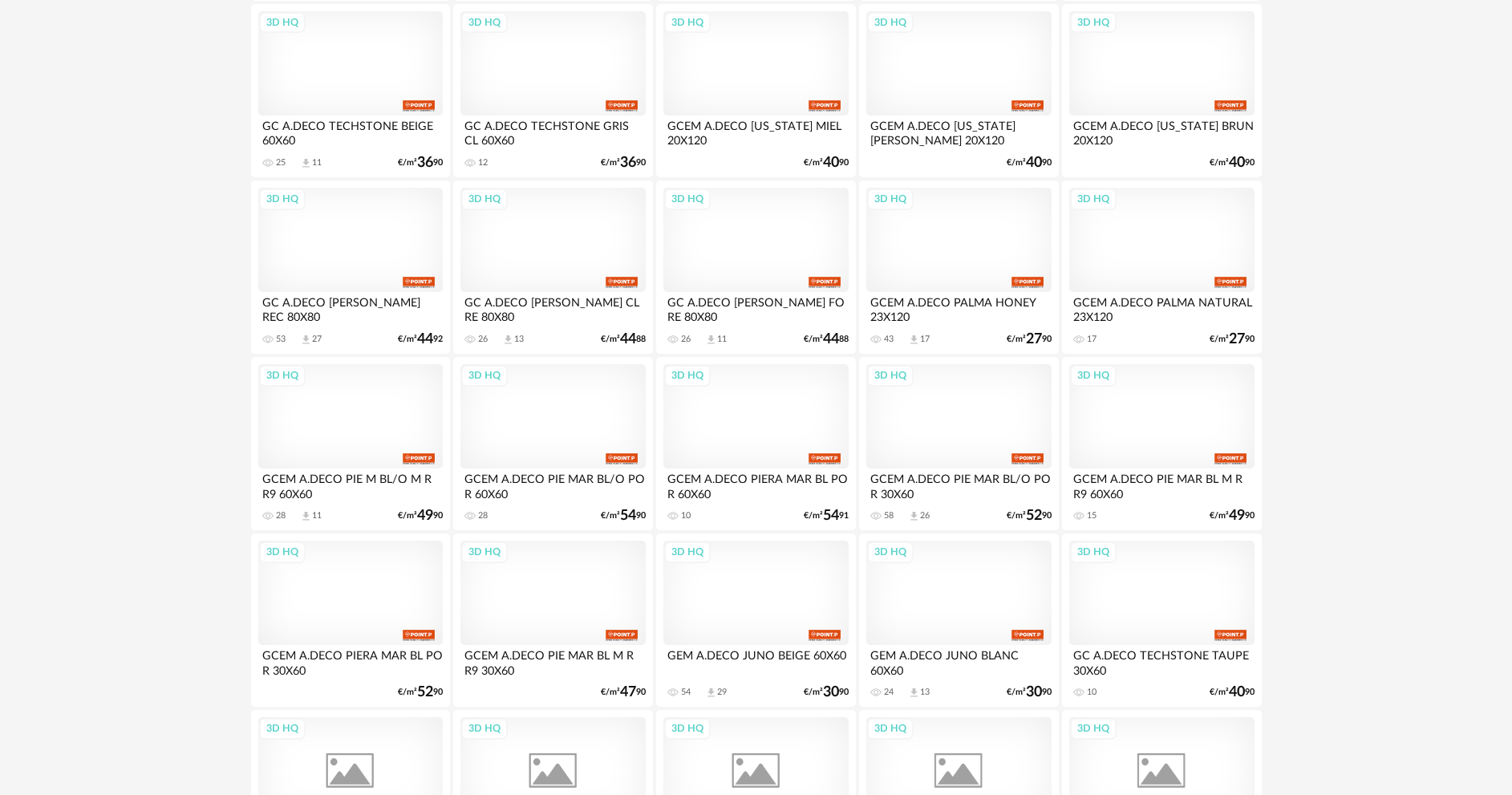
scroll to position [963, 0]
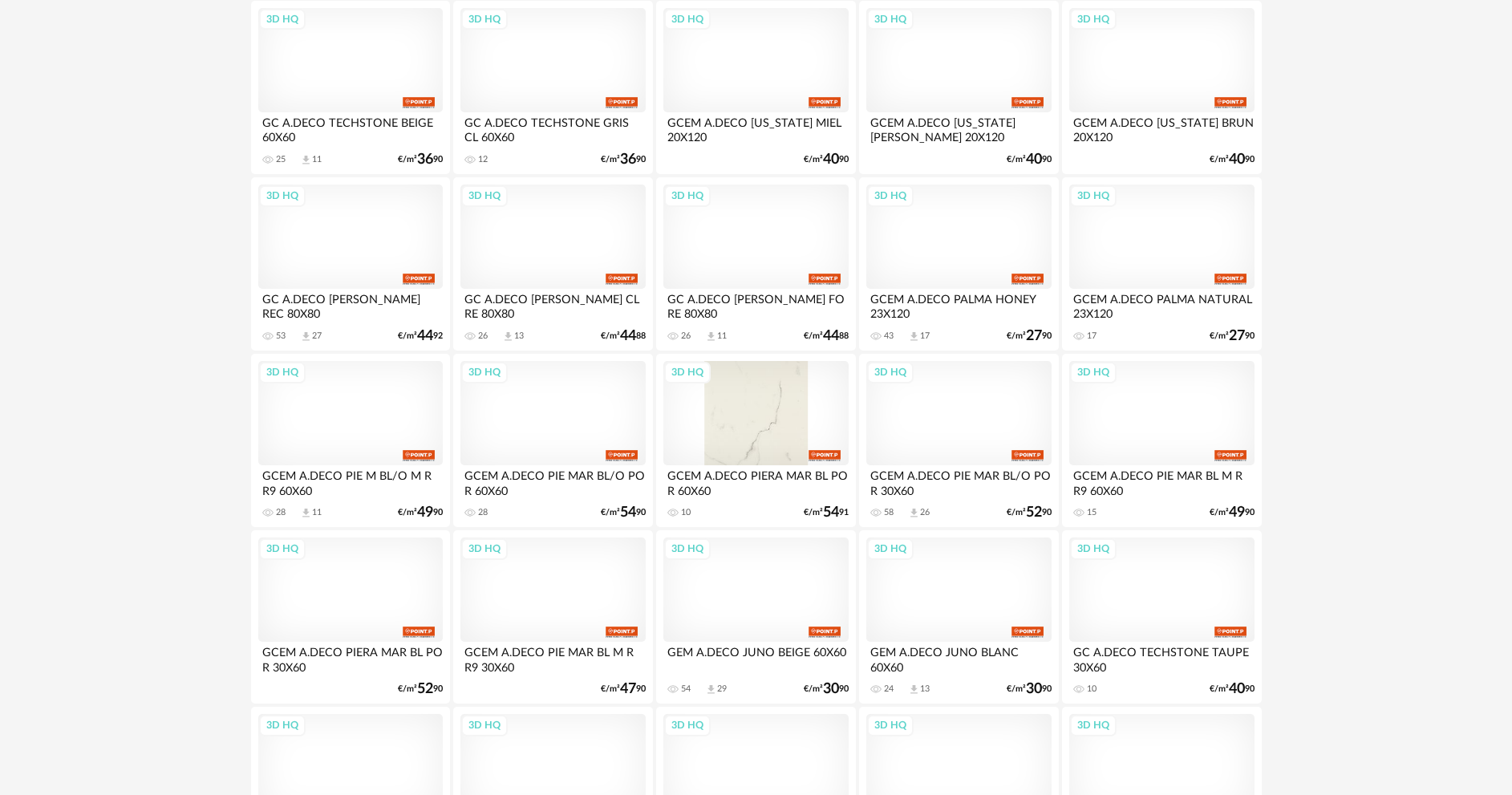
click at [781, 466] on div "3D HQ" at bounding box center [756, 413] width 185 height 105
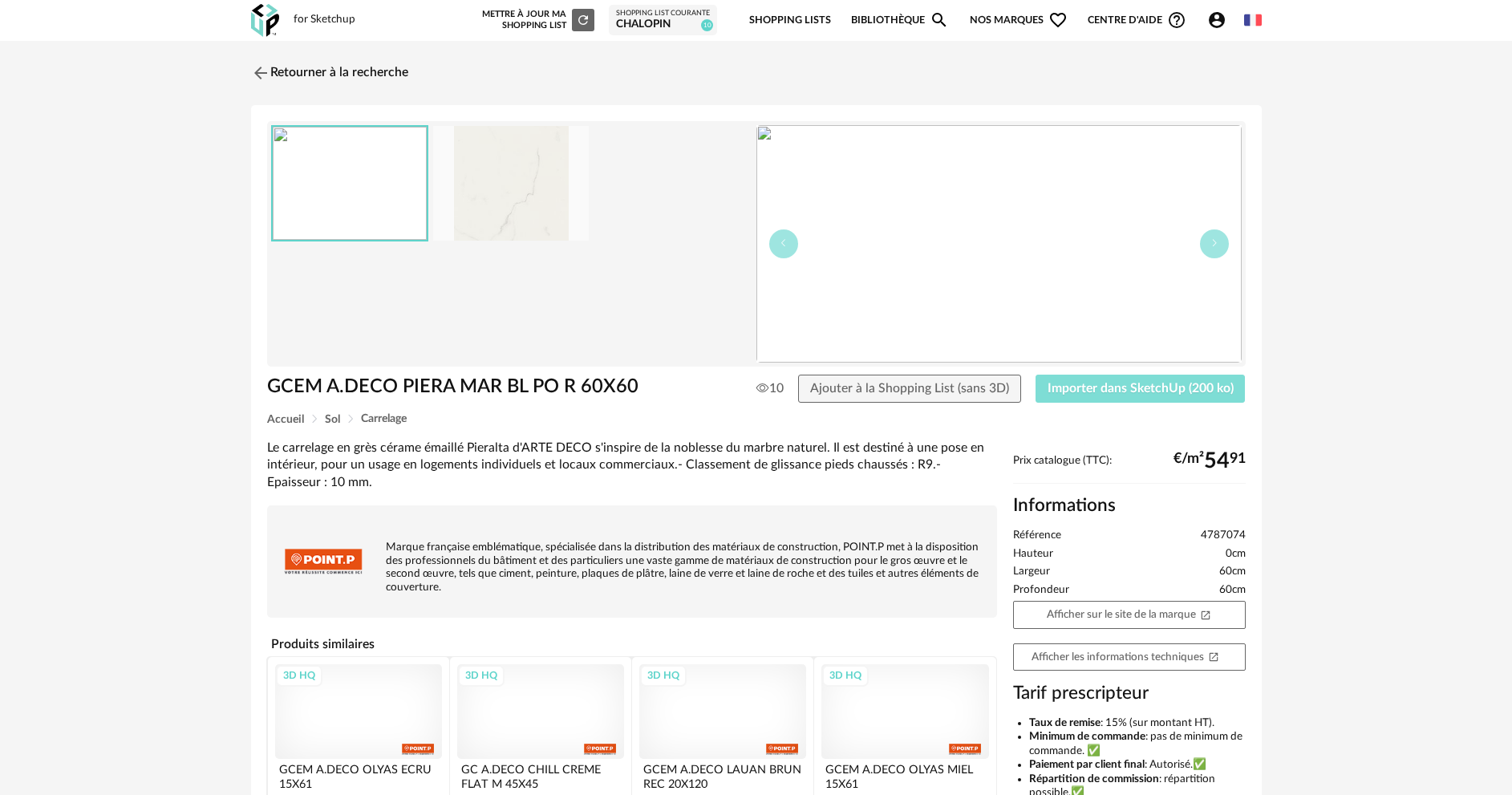
click at [1150, 390] on span "Importer dans SketchUp (200 ko)" at bounding box center [1141, 388] width 186 height 13
